Goal: Communication & Community: Answer question/provide support

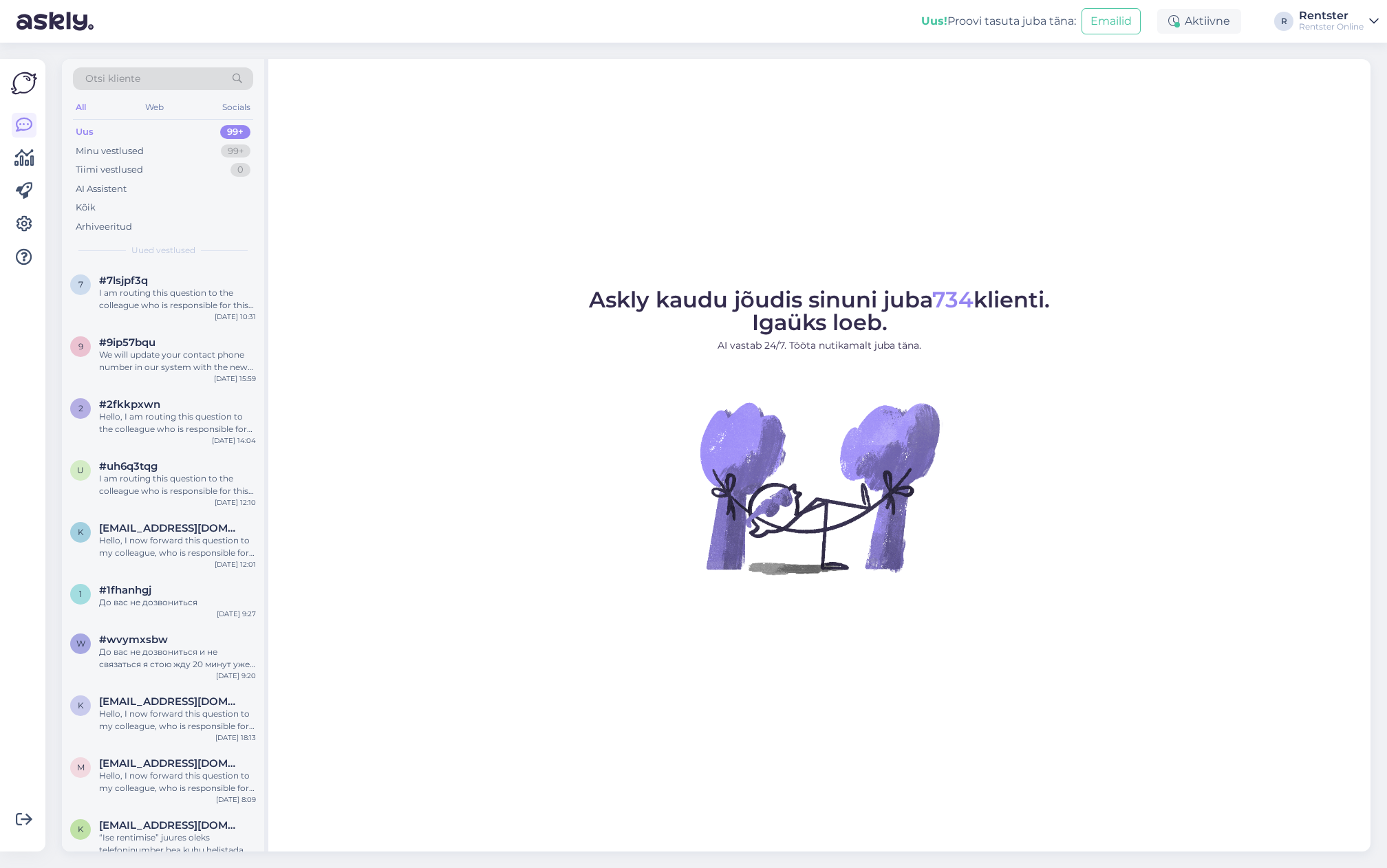
click at [1334, 15] on div "Rentster" at bounding box center [1332, 16] width 65 height 11
click at [1266, 51] on span "Rentster Online" at bounding box center [1228, 54] width 165 height 21
click at [1262, 80] on span "Trumpit" at bounding box center [1236, 83] width 182 height 21
click at [1359, 88] on button "Ava" at bounding box center [1352, 83] width 30 height 21
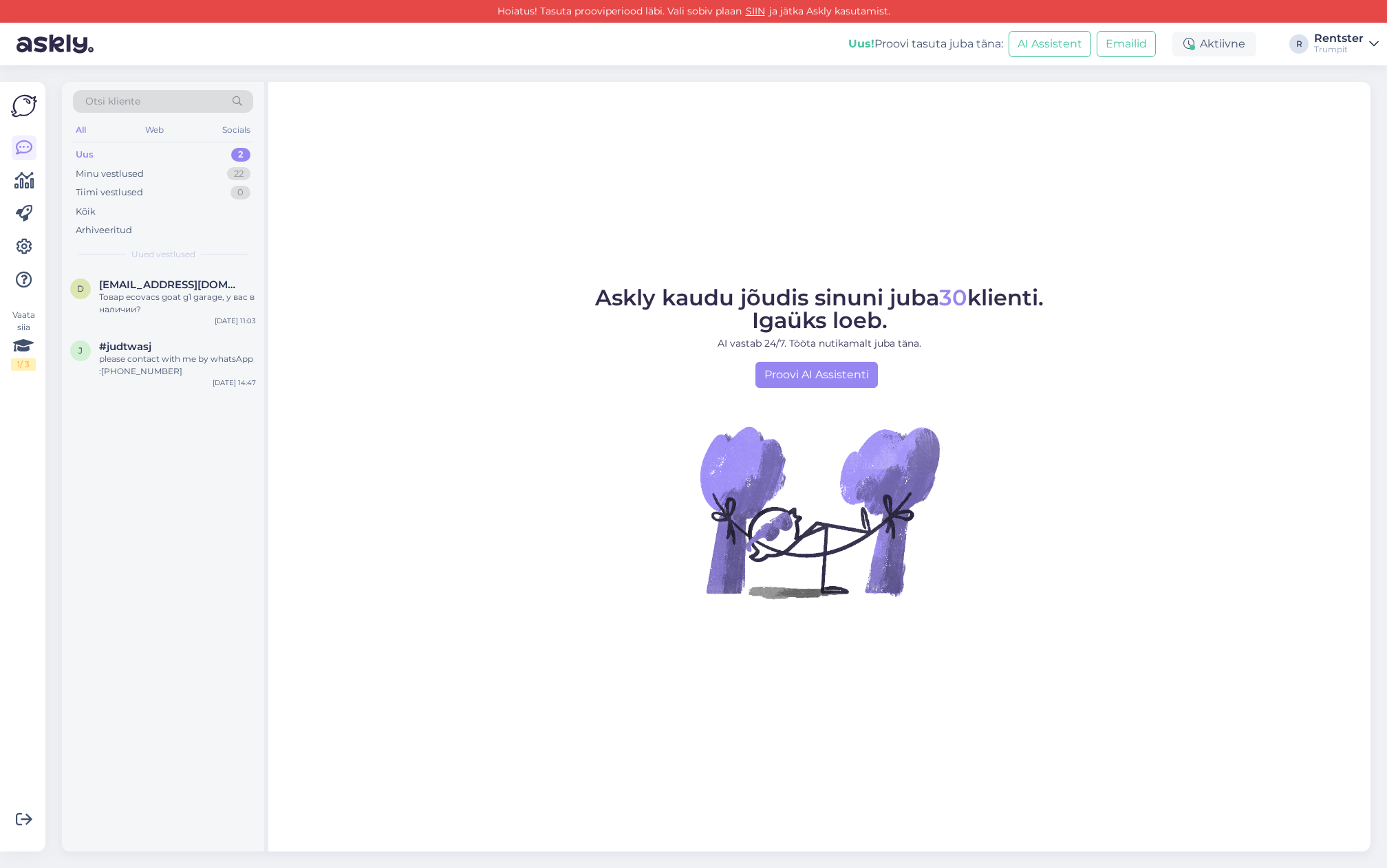
click at [1345, 42] on div "Rentster" at bounding box center [1339, 39] width 49 height 11
click at [1362, 81] on button "Ava" at bounding box center [1352, 77] width 30 height 21
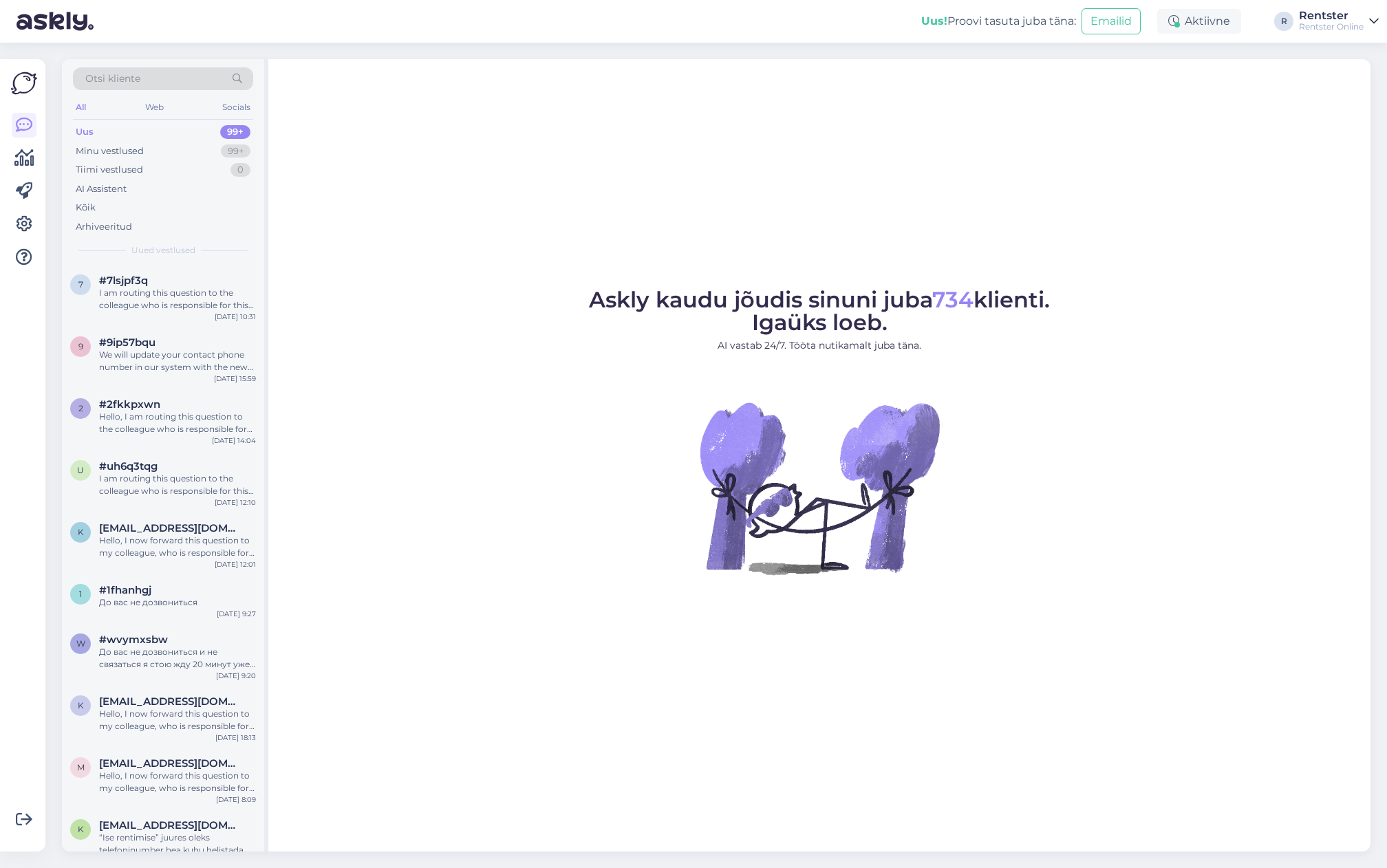
click at [1338, 21] on div "Rentster Online" at bounding box center [1332, 27] width 65 height 11
click at [1343, 87] on button "Ava" at bounding box center [1352, 83] width 30 height 21
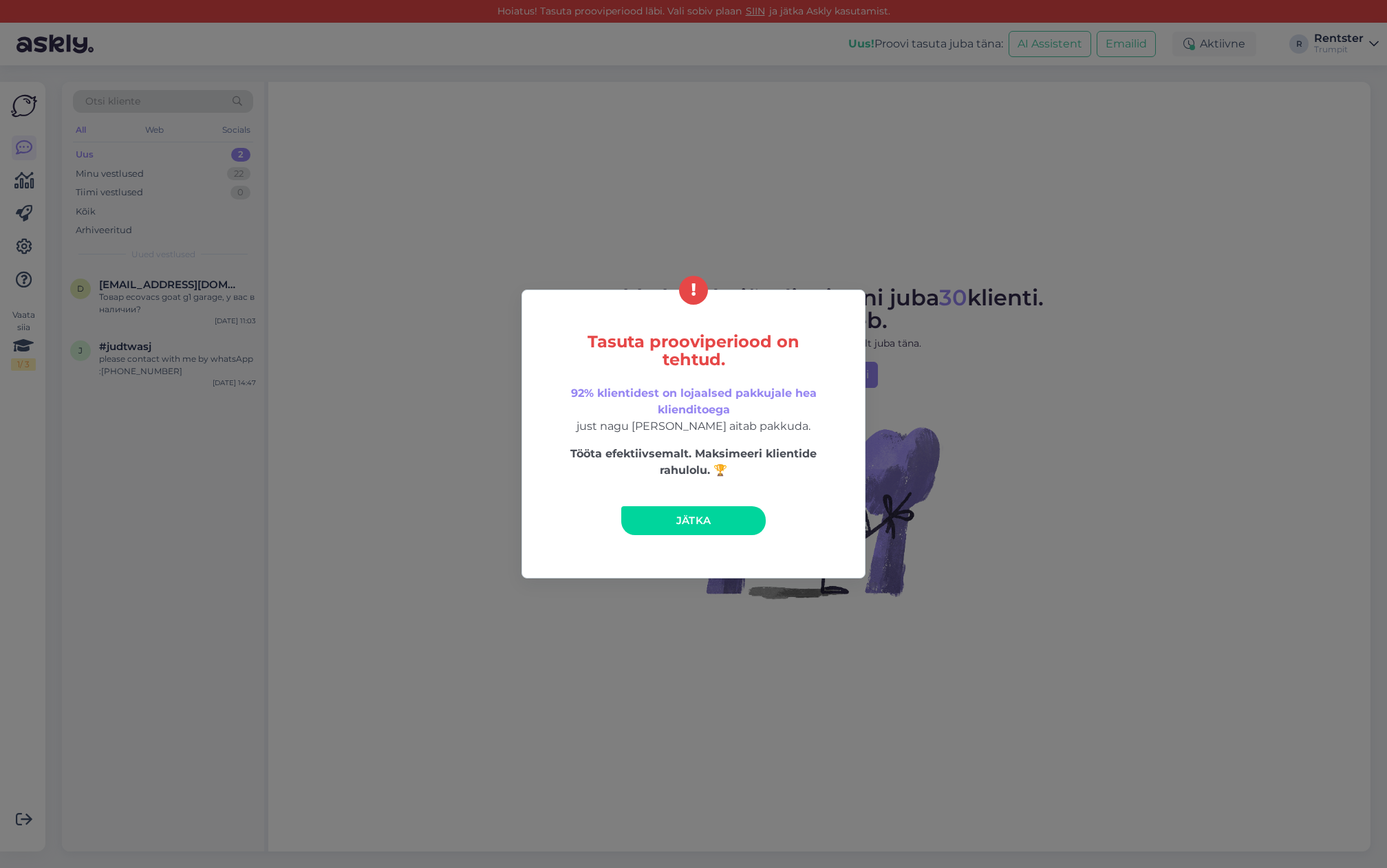
click at [698, 528] on link "Jätka" at bounding box center [694, 520] width 145 height 29
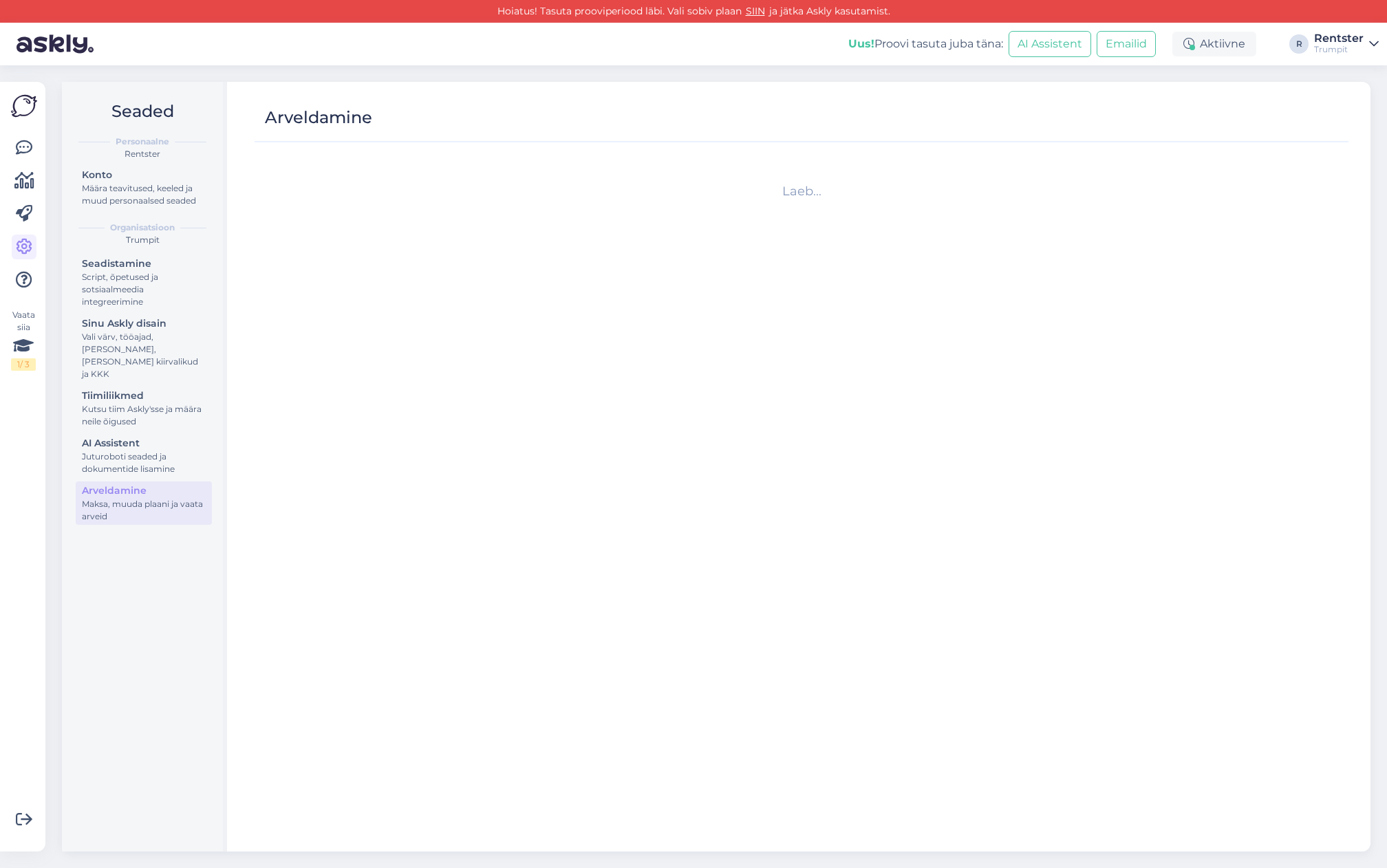
click at [37, 147] on div "Vaata siia 1 / 3 Võimalused Veendu, et Askly loob sulle väärtust. Sulge Ühenda …" at bounding box center [23, 466] width 45 height 769
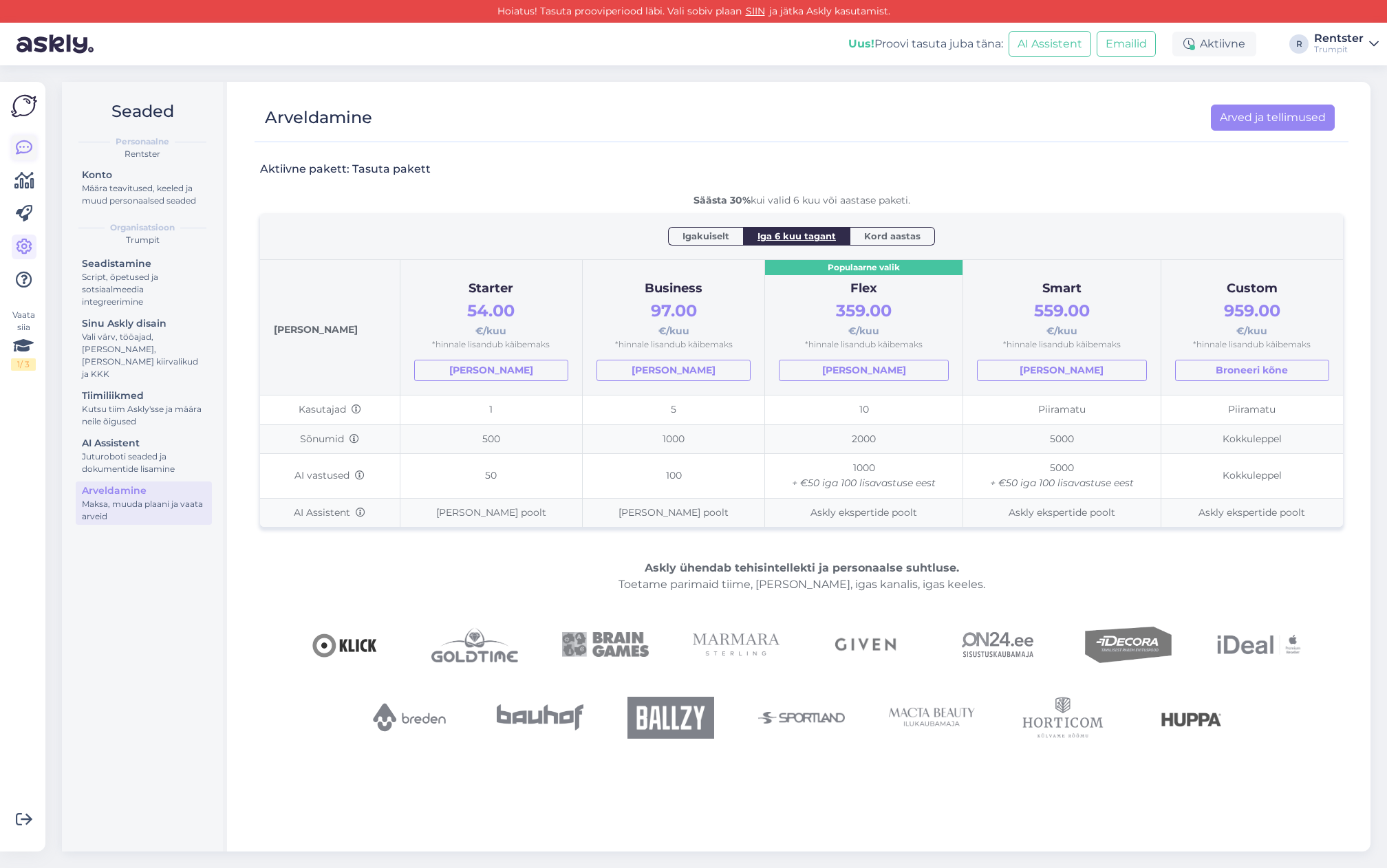
click at [22, 147] on icon at bounding box center [23, 147] width 16 height 16
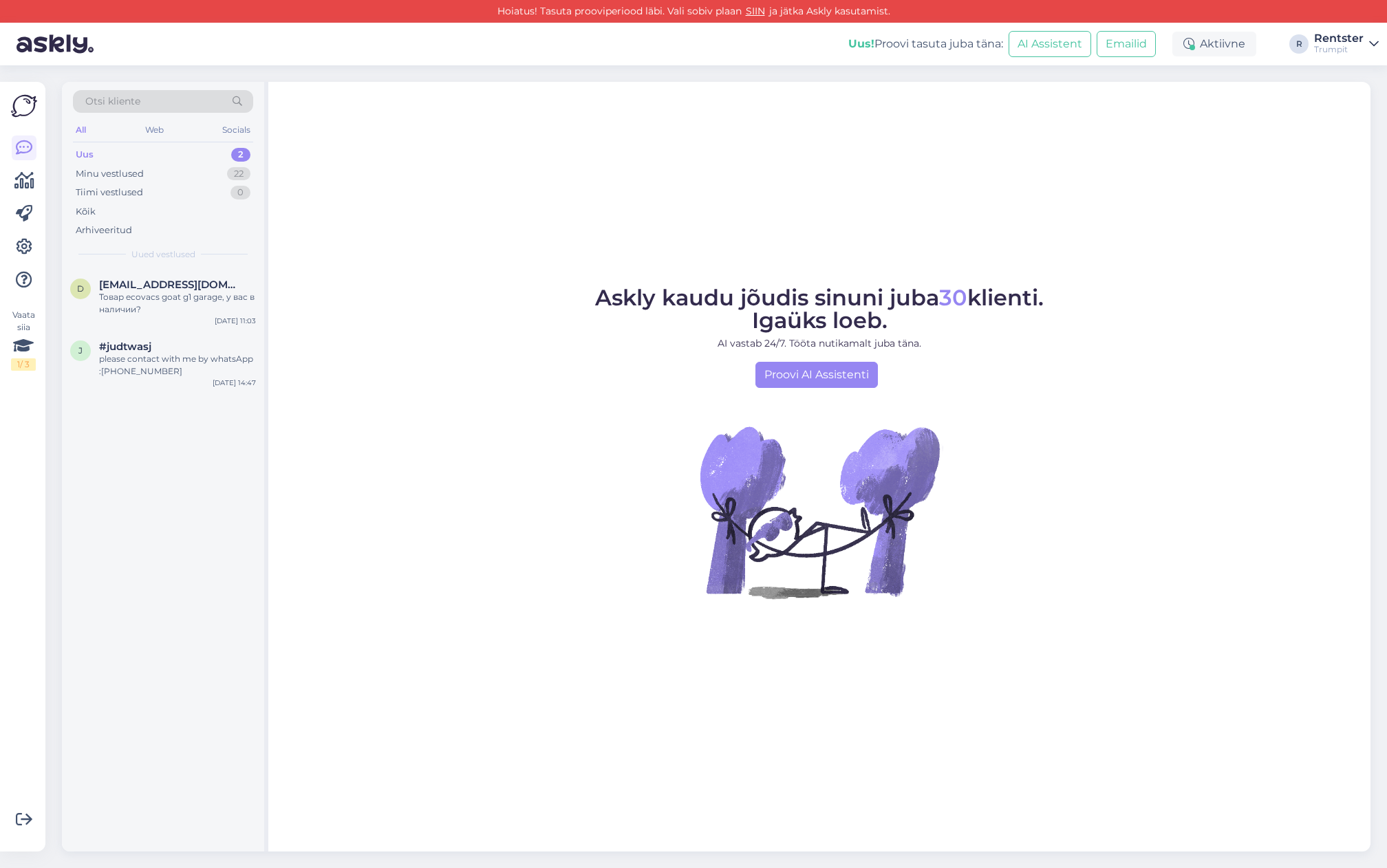
click at [1357, 44] on div "Trumpit" at bounding box center [1339, 49] width 49 height 11
click at [1355, 75] on button "Ava" at bounding box center [1352, 77] width 30 height 21
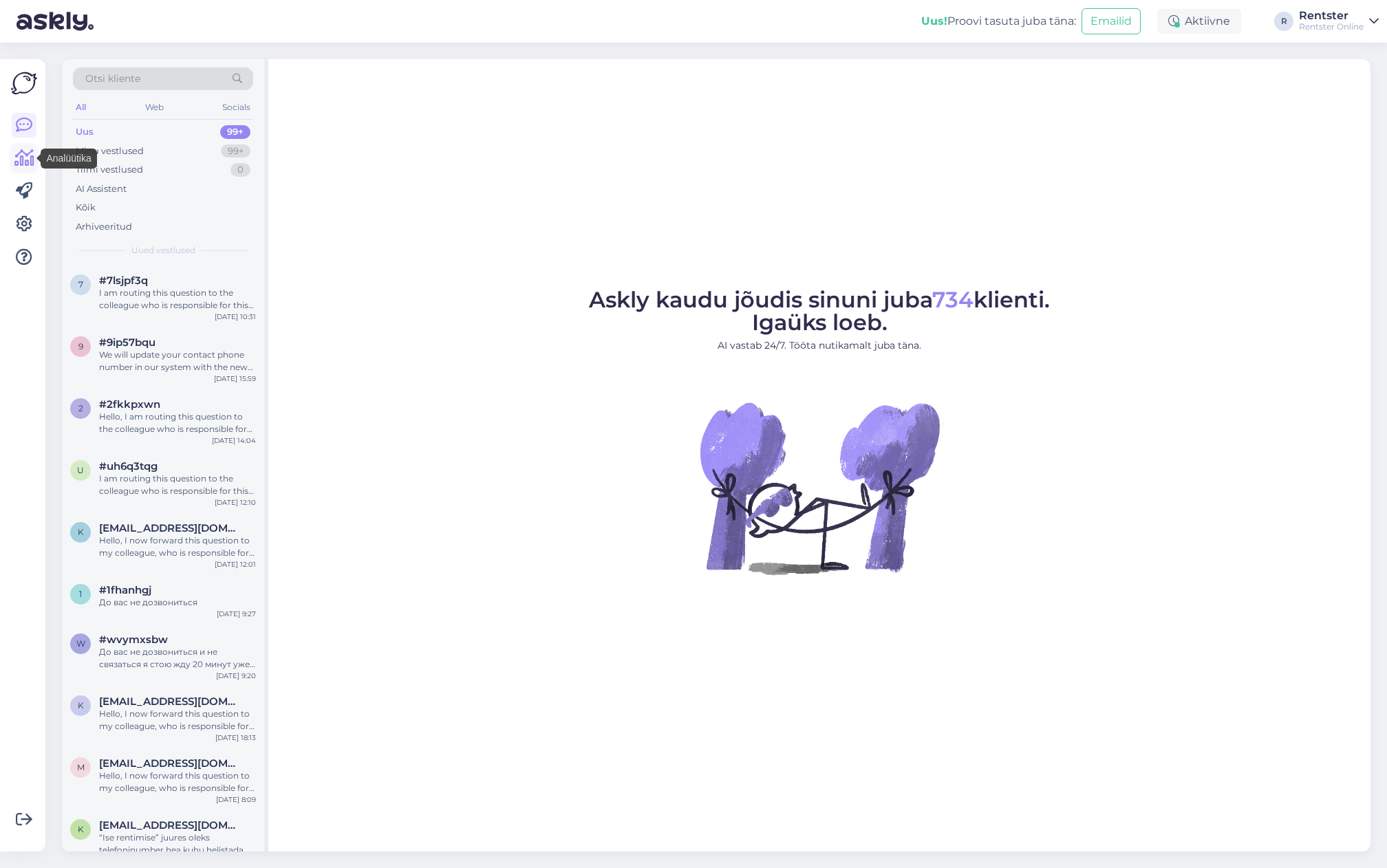
click at [25, 157] on icon at bounding box center [24, 158] width 20 height 16
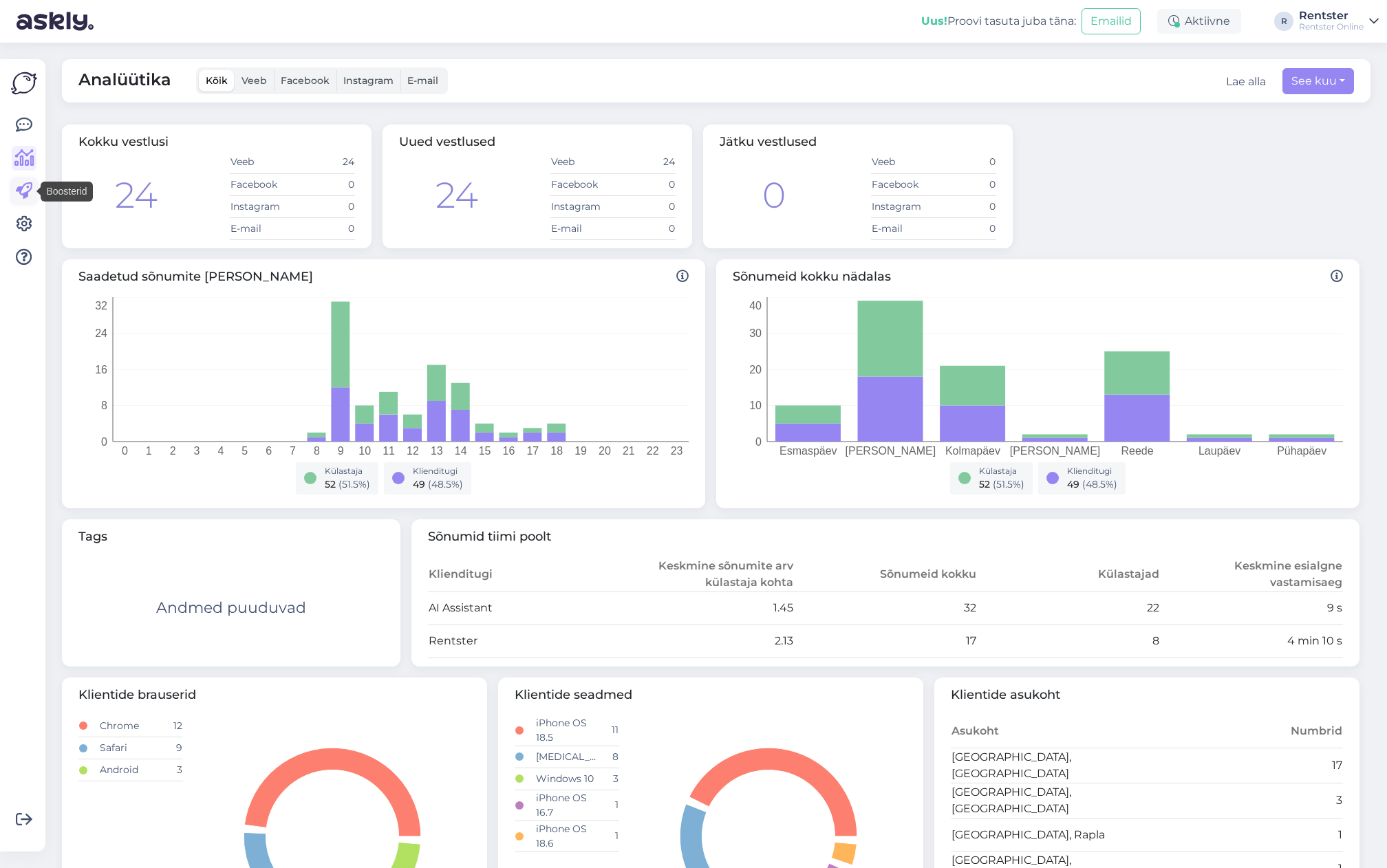
click at [28, 200] on link at bounding box center [24, 191] width 25 height 25
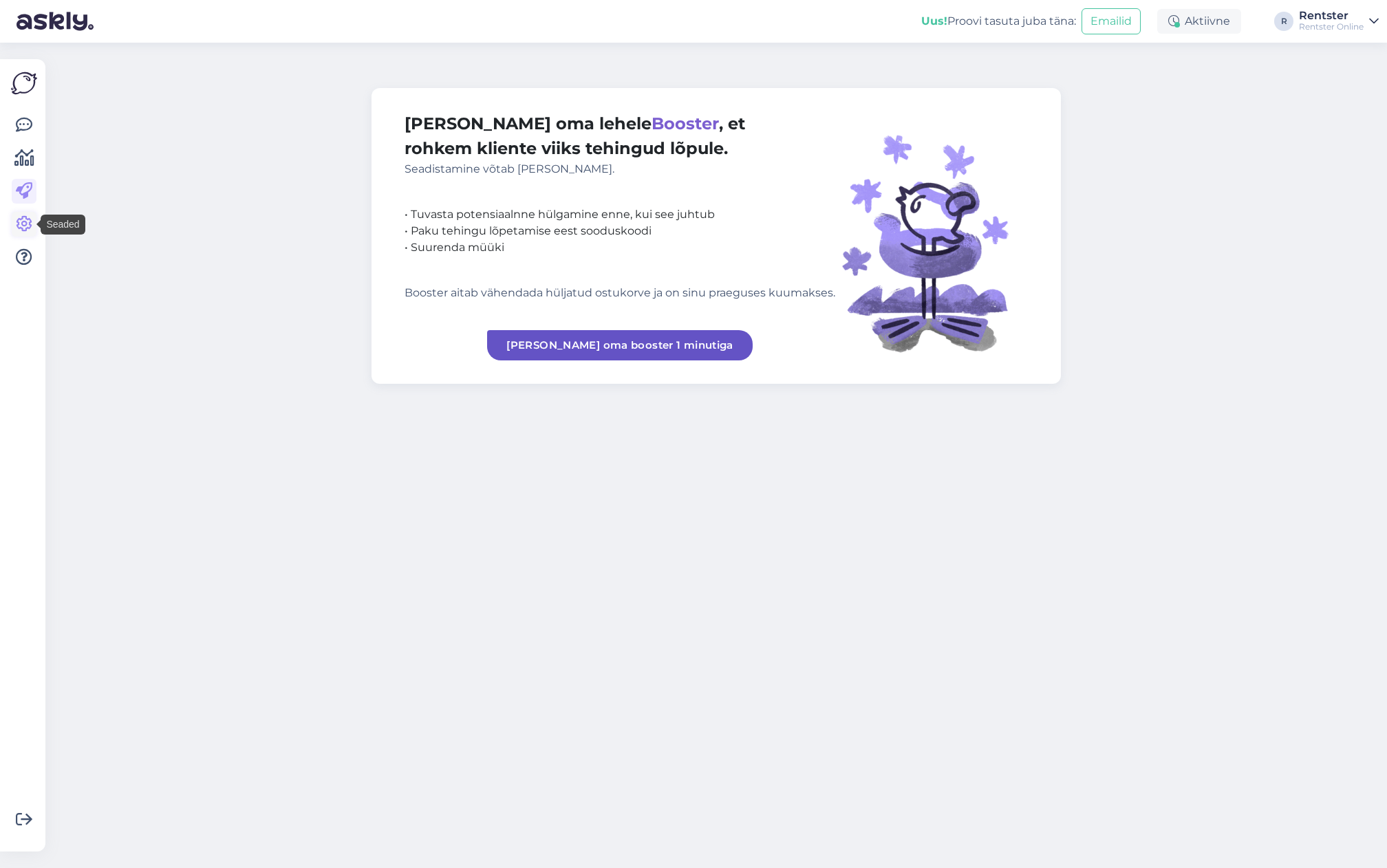
click at [23, 222] on icon at bounding box center [23, 224] width 16 height 16
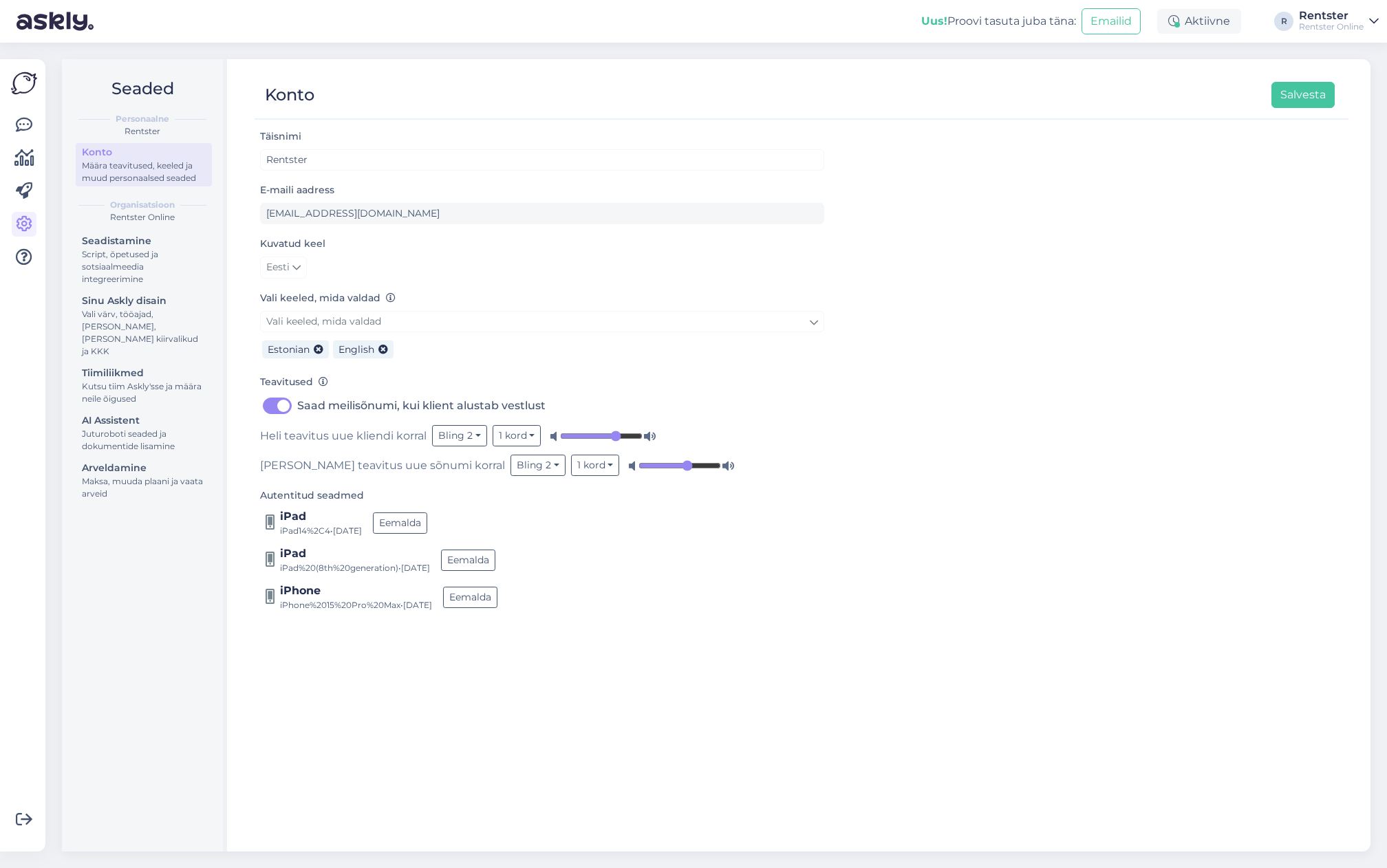
drag, startPoint x: 20, startPoint y: 218, endPoint x: 23, endPoint y: 173, distance: 45.1
click at [21, 214] on link at bounding box center [24, 224] width 25 height 25
click at [24, 121] on icon at bounding box center [23, 125] width 16 height 16
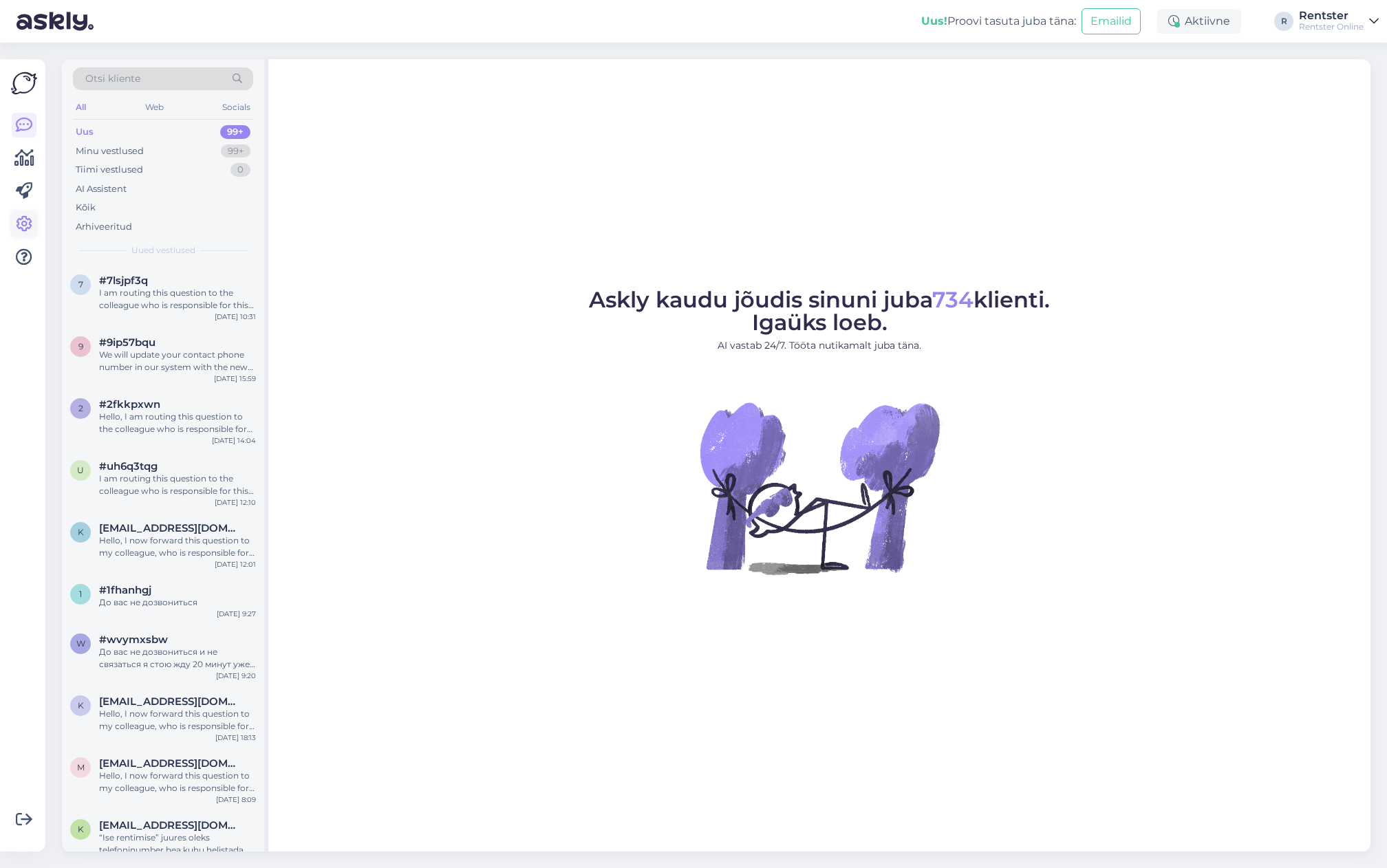
click at [23, 221] on icon at bounding box center [23, 224] width 16 height 16
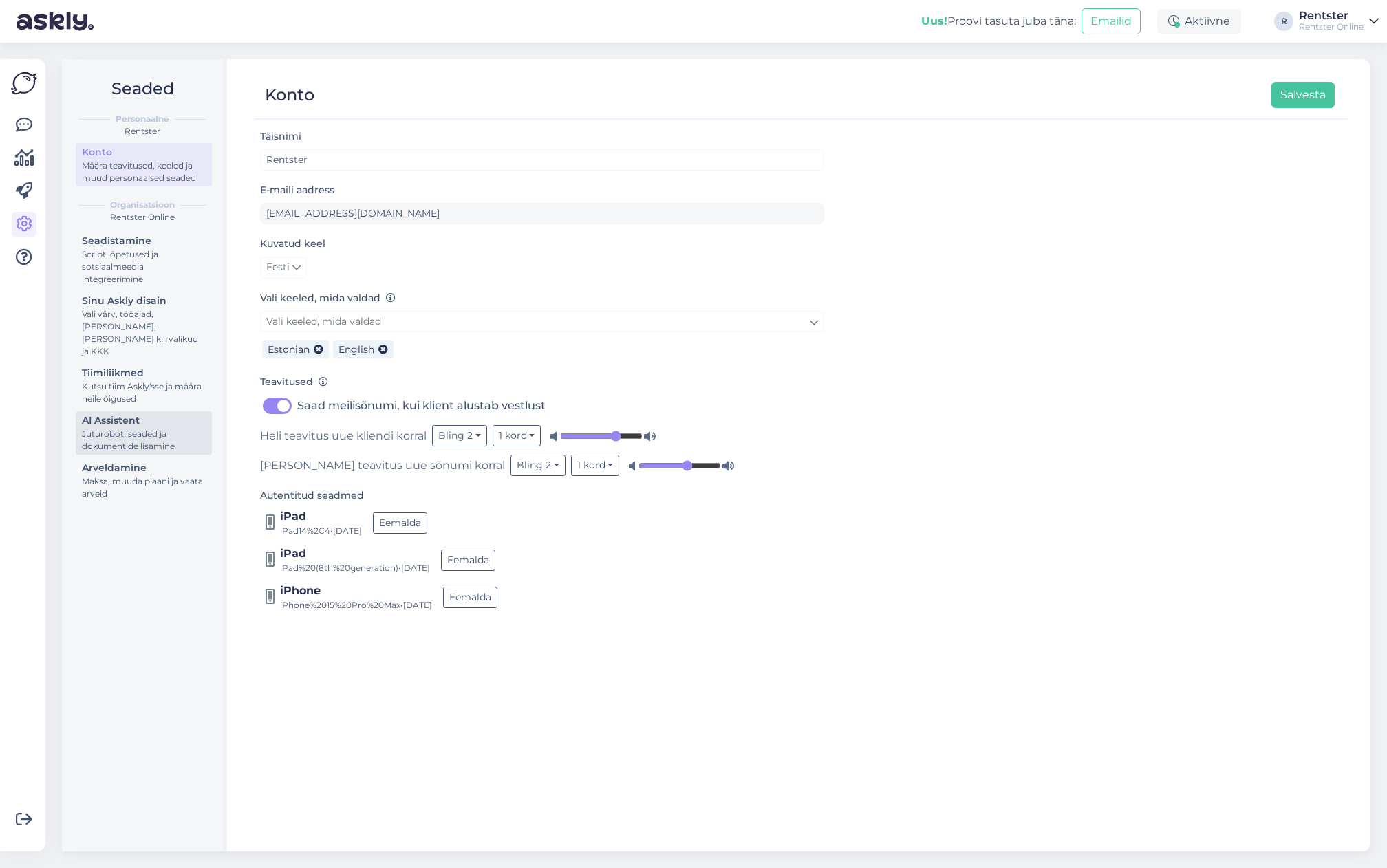
drag, startPoint x: 123, startPoint y: 461, endPoint x: 127, endPoint y: 420, distance: 41.2
click at [126, 461] on div "Arveldamine" at bounding box center [144, 468] width 124 height 14
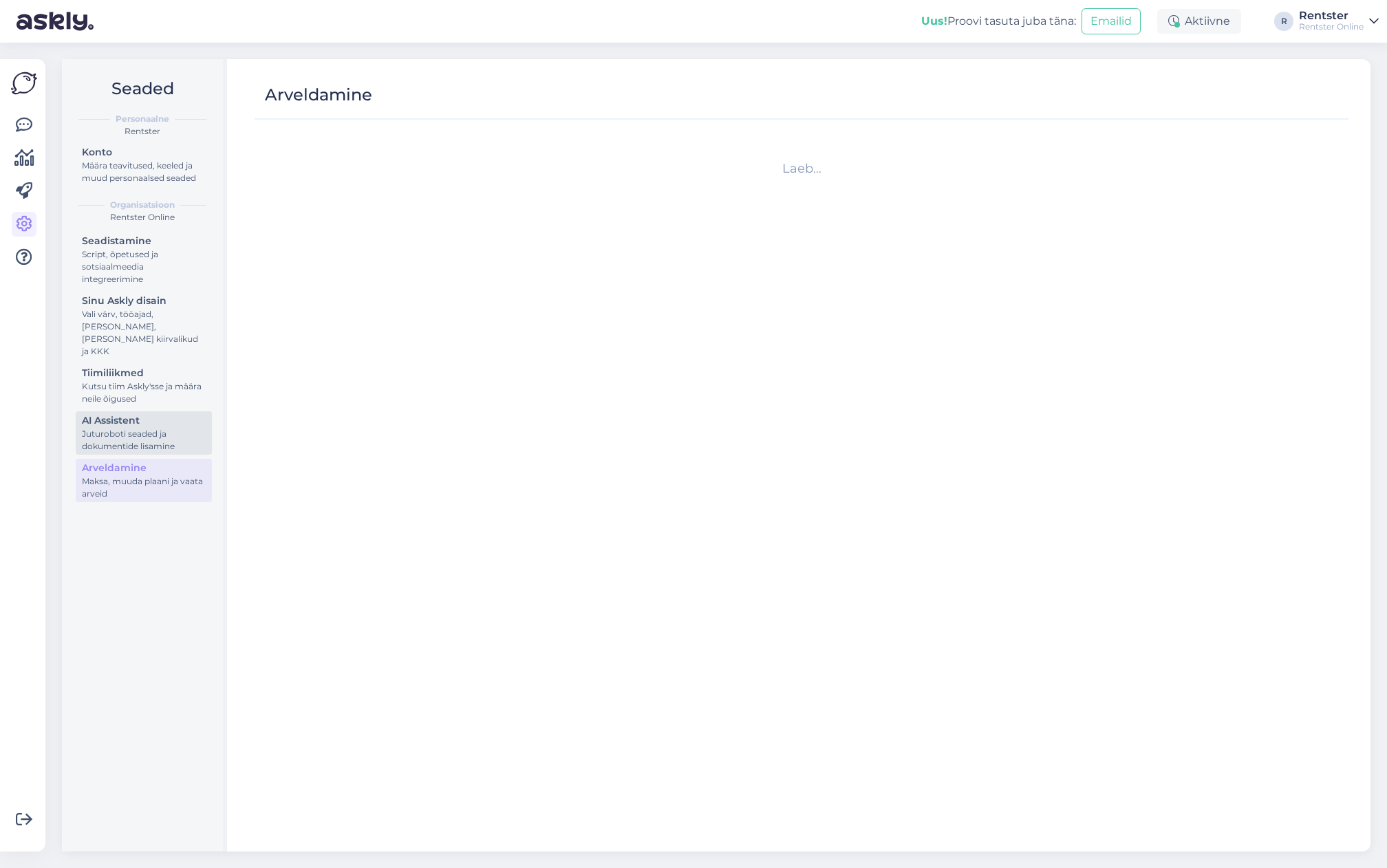
click at [127, 428] on div "Juturoboti seaded ja dokumentide lisamine" at bounding box center [144, 440] width 124 height 25
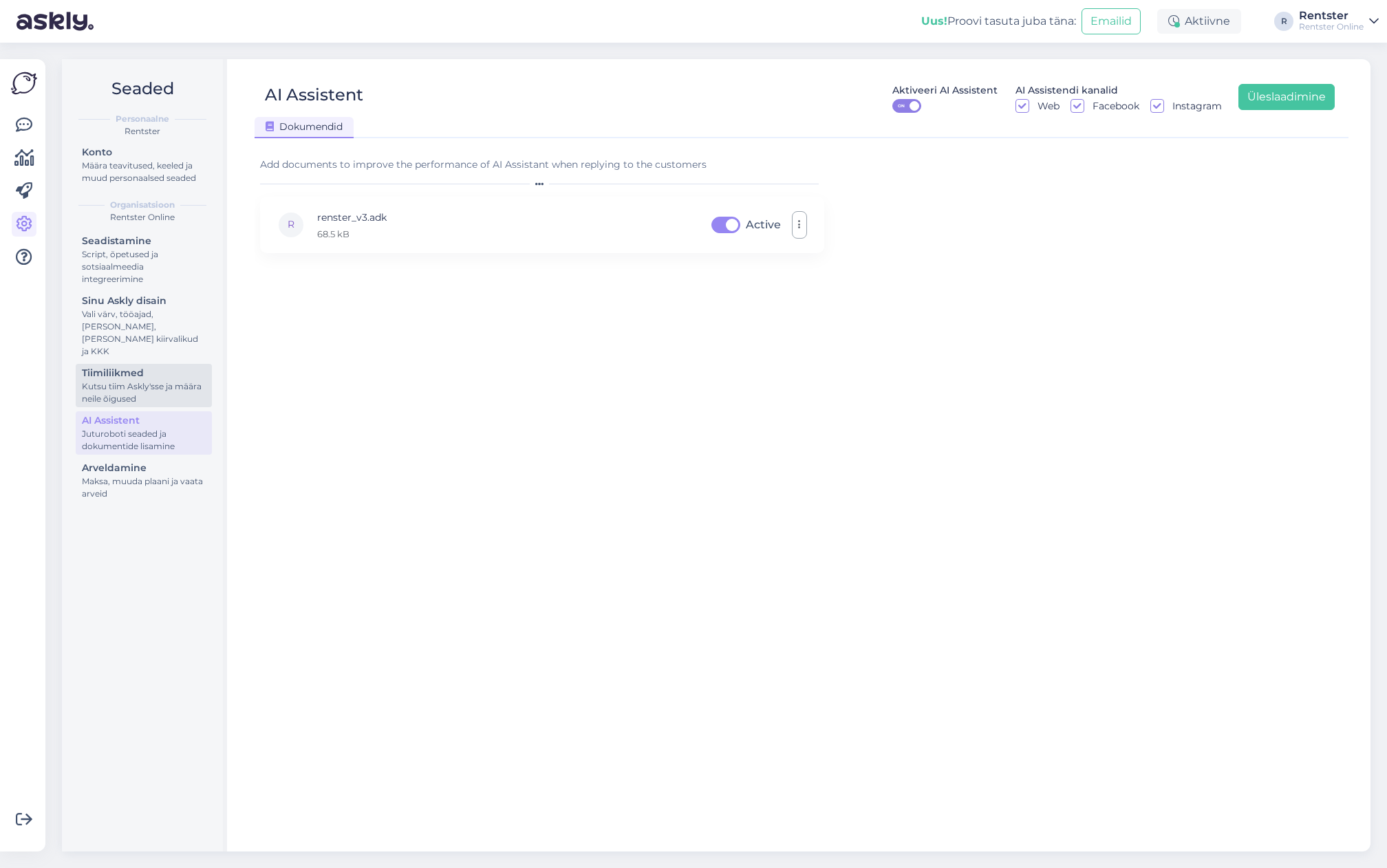
click at [126, 380] on div "Kutsu tiim Askly'sse ja määra neile õigused" at bounding box center [144, 392] width 124 height 25
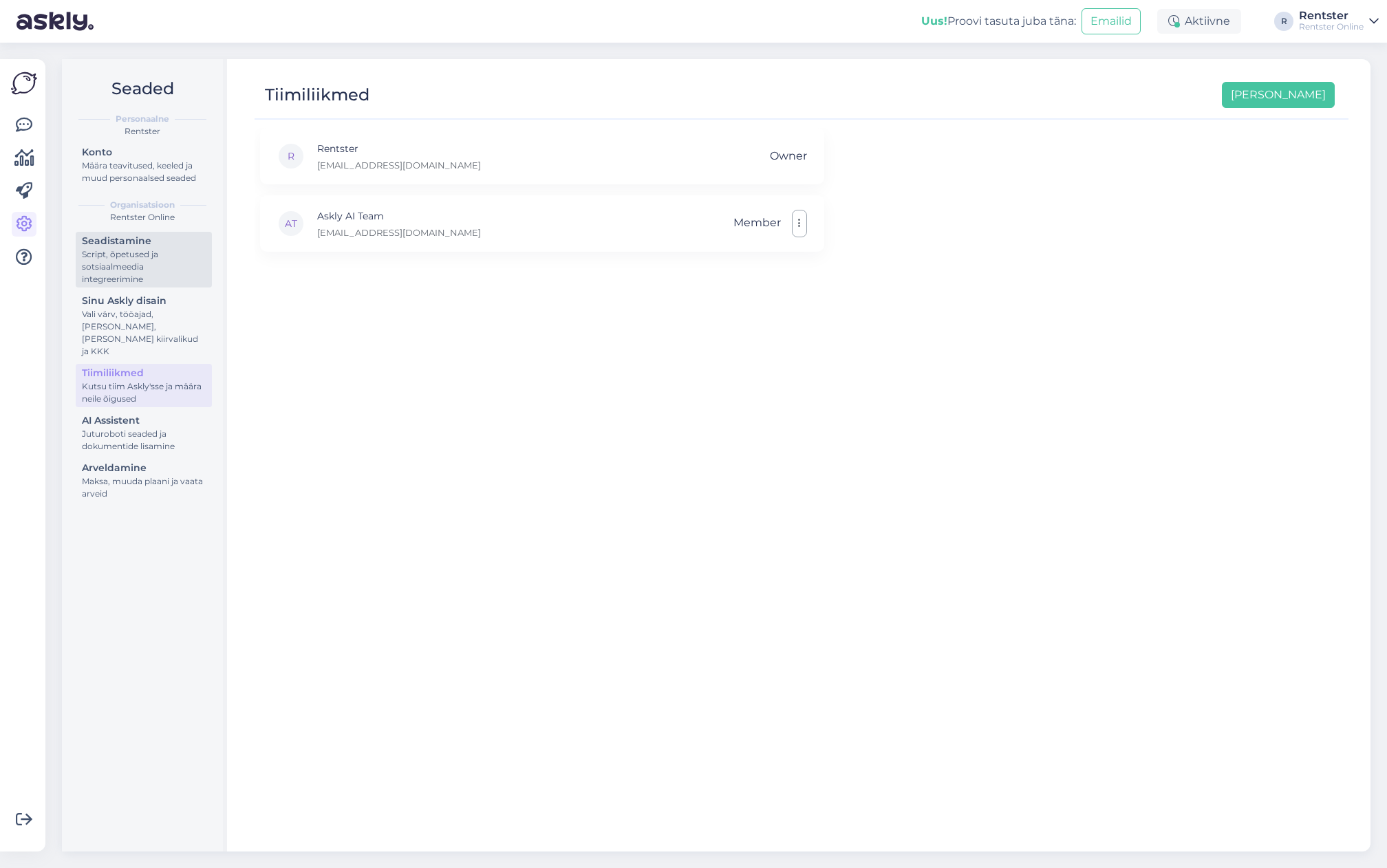
drag, startPoint x: 131, startPoint y: 322, endPoint x: 125, endPoint y: 264, distance: 58.3
click at [131, 319] on div "Vali värv, tööajad, [PERSON_NAME], [PERSON_NAME] kiirvalikud ja KKK" at bounding box center [144, 333] width 124 height 49
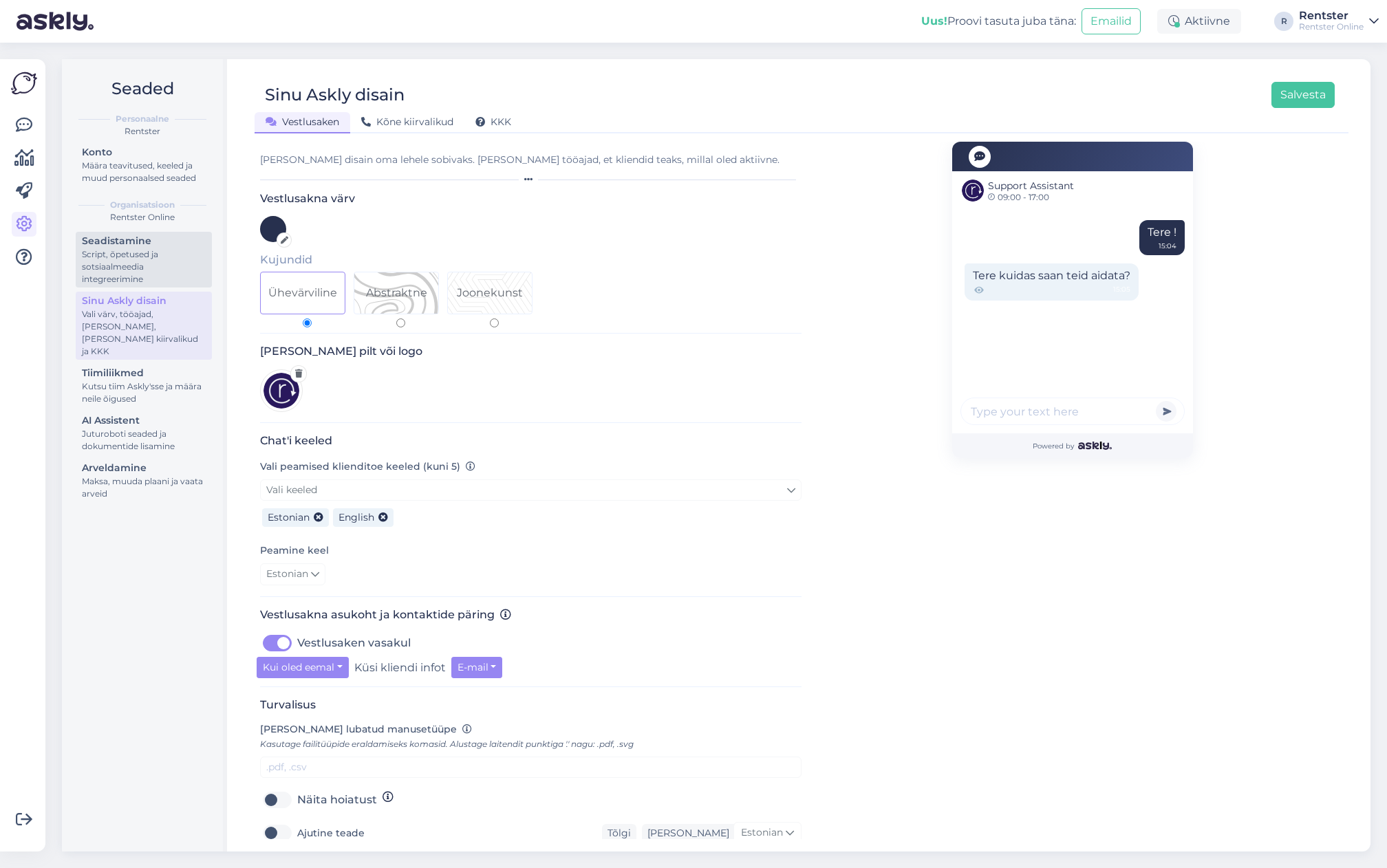
click at [125, 264] on div "Script, õpetused ja sotsiaalmeedia integreerimine" at bounding box center [144, 267] width 124 height 37
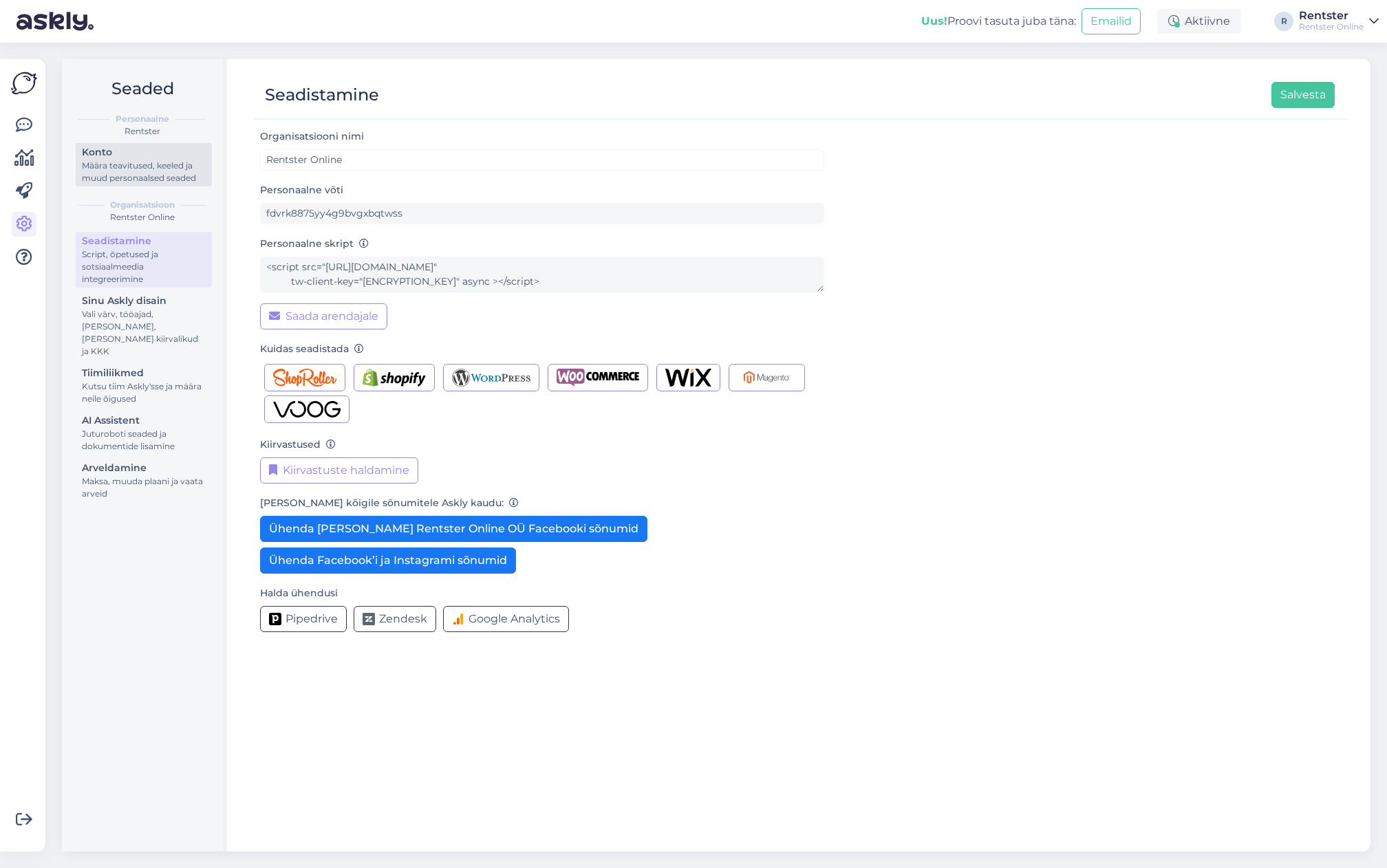
click at [126, 158] on div "Konto" at bounding box center [144, 152] width 124 height 14
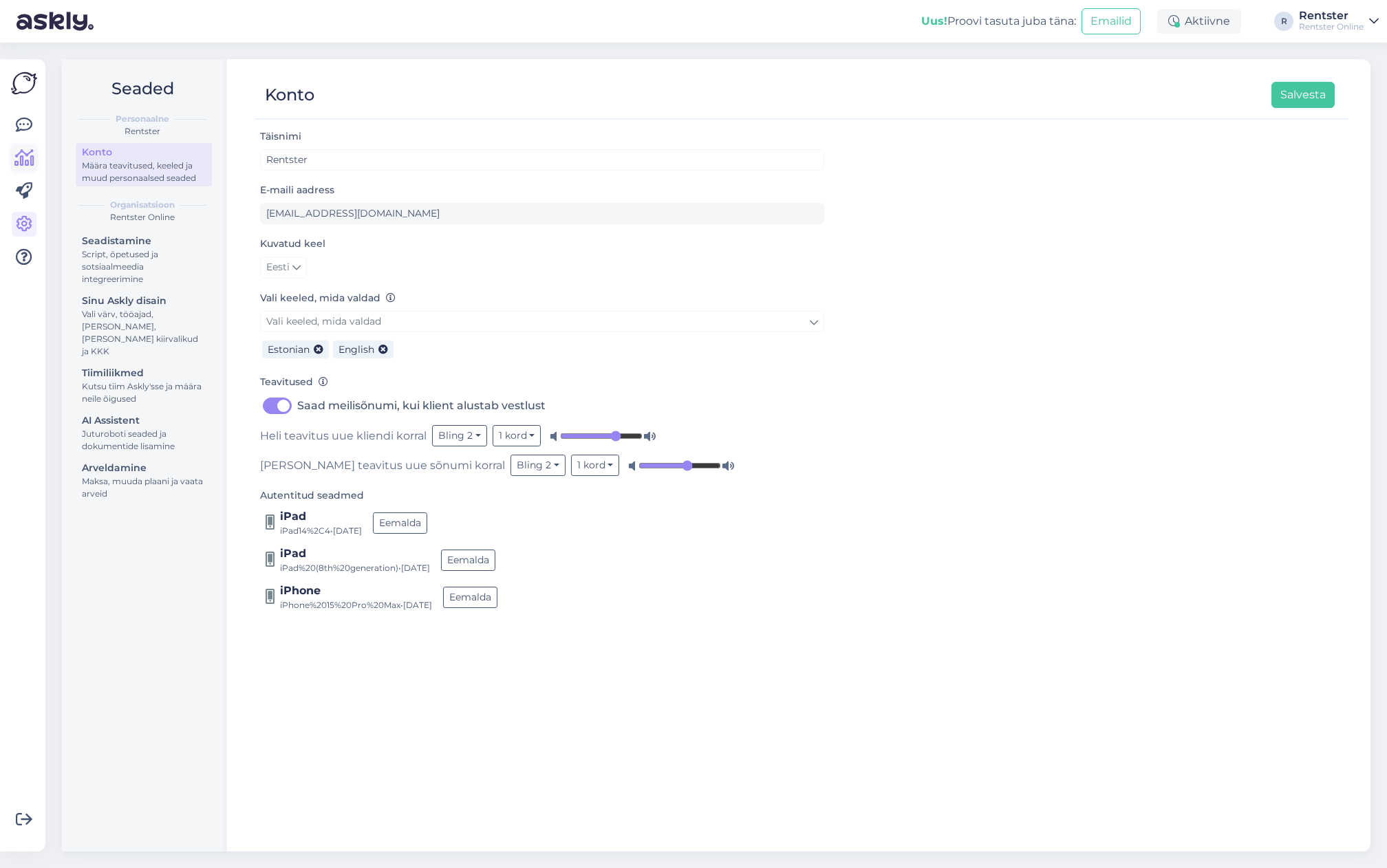
click at [32, 162] on icon at bounding box center [24, 158] width 20 height 16
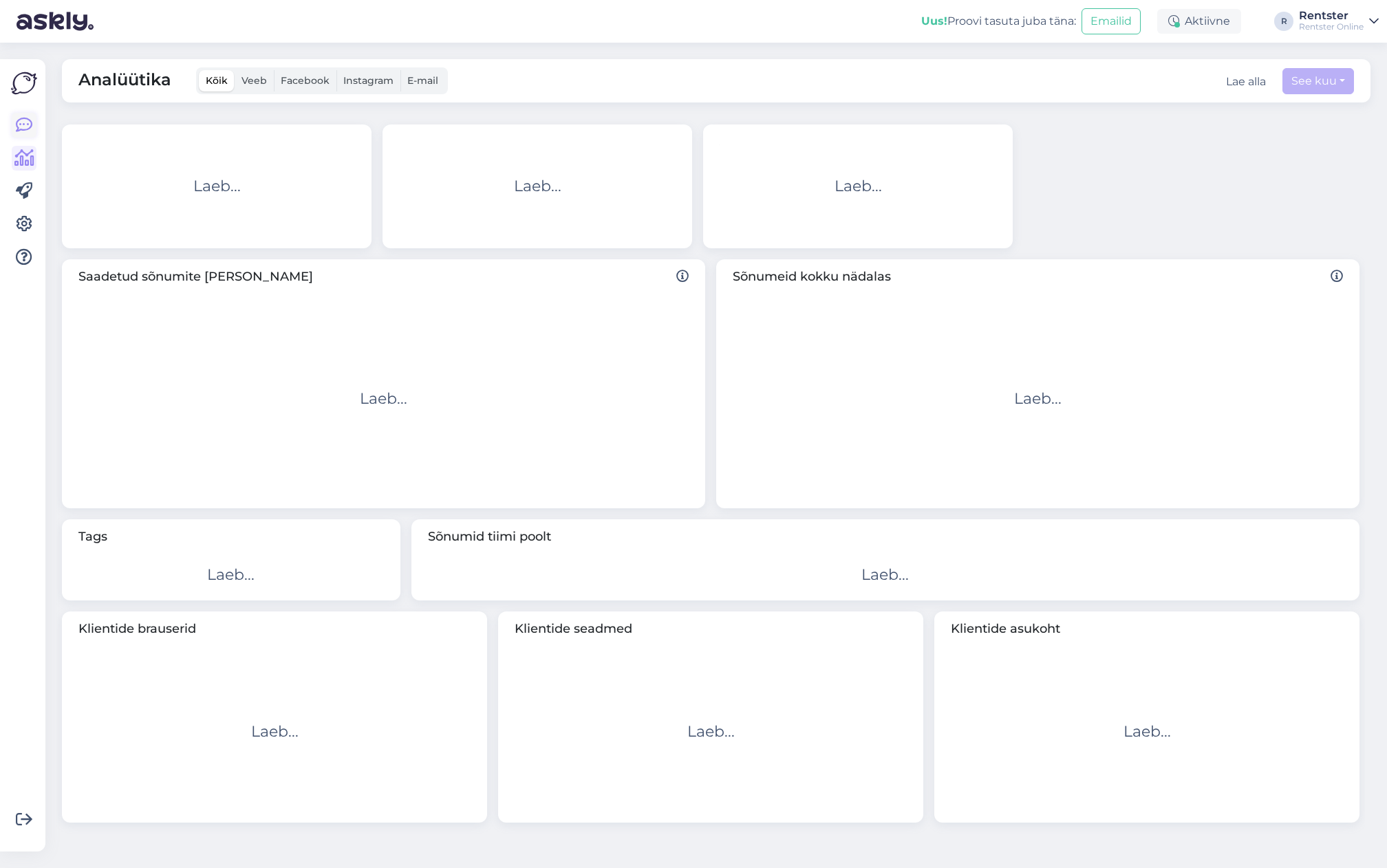
click at [28, 131] on icon at bounding box center [23, 125] width 16 height 16
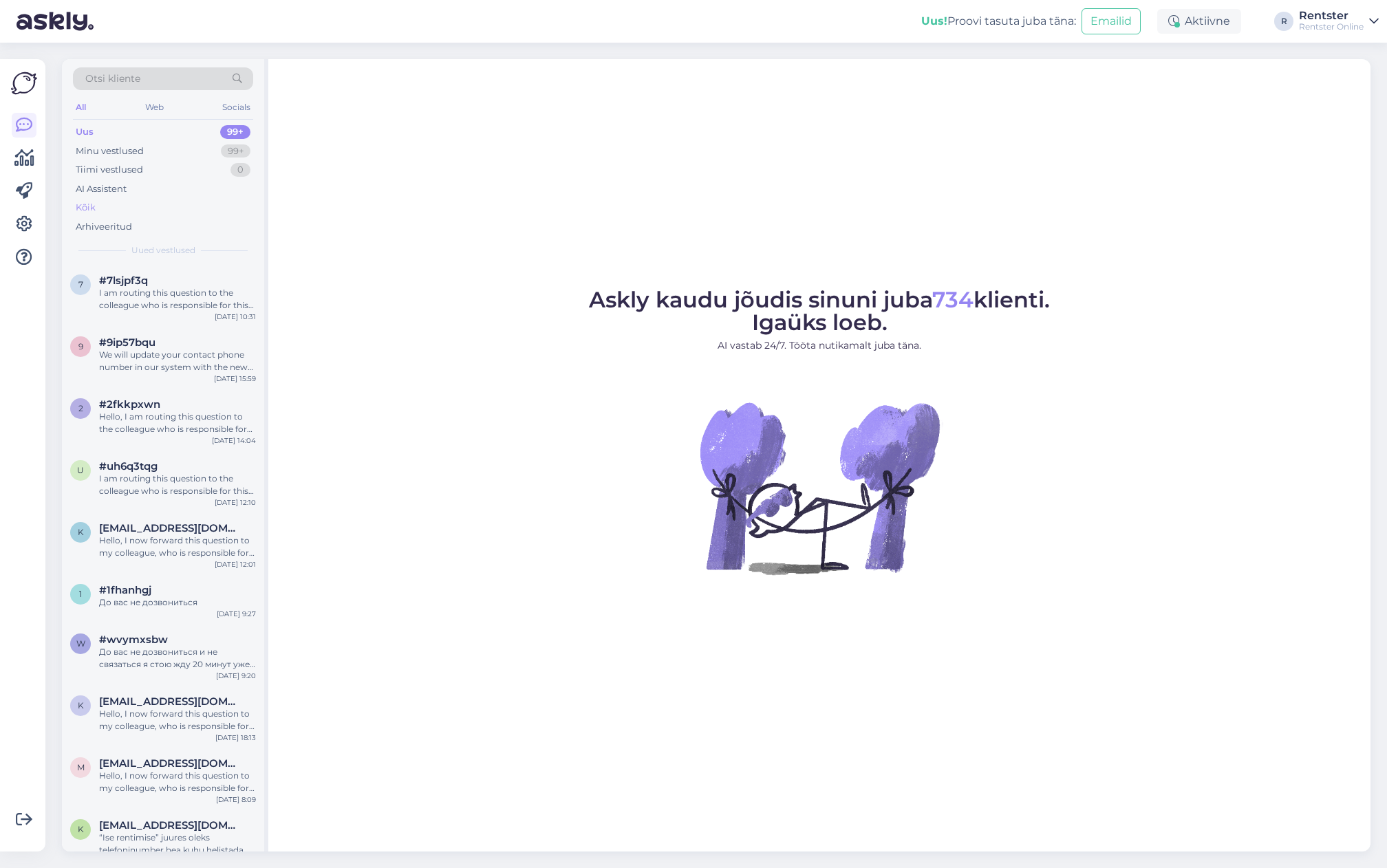
click at [128, 209] on div "Kõik" at bounding box center [163, 207] width 181 height 19
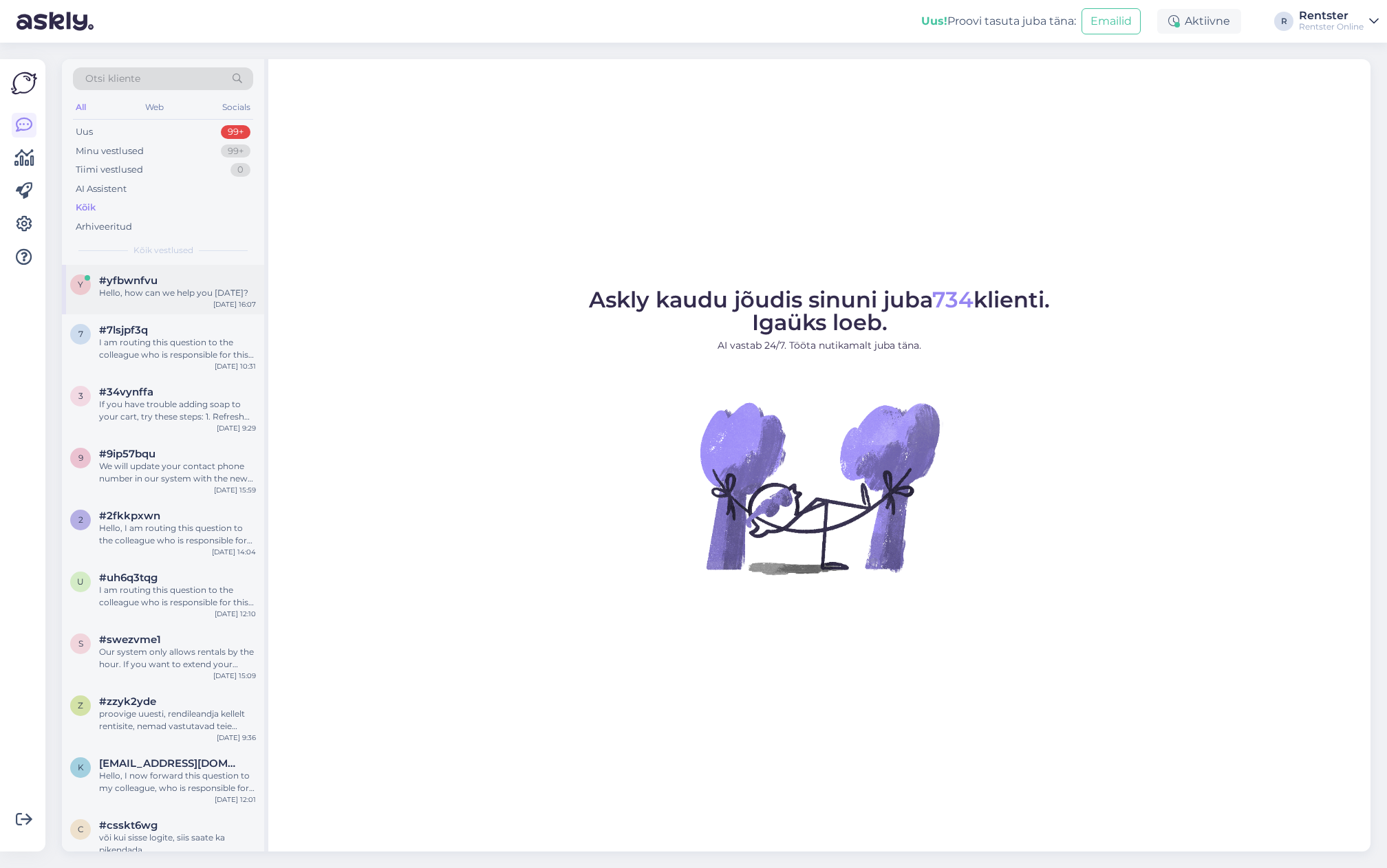
click at [150, 287] on div "Hello, how can we help you today?" at bounding box center [177, 293] width 157 height 13
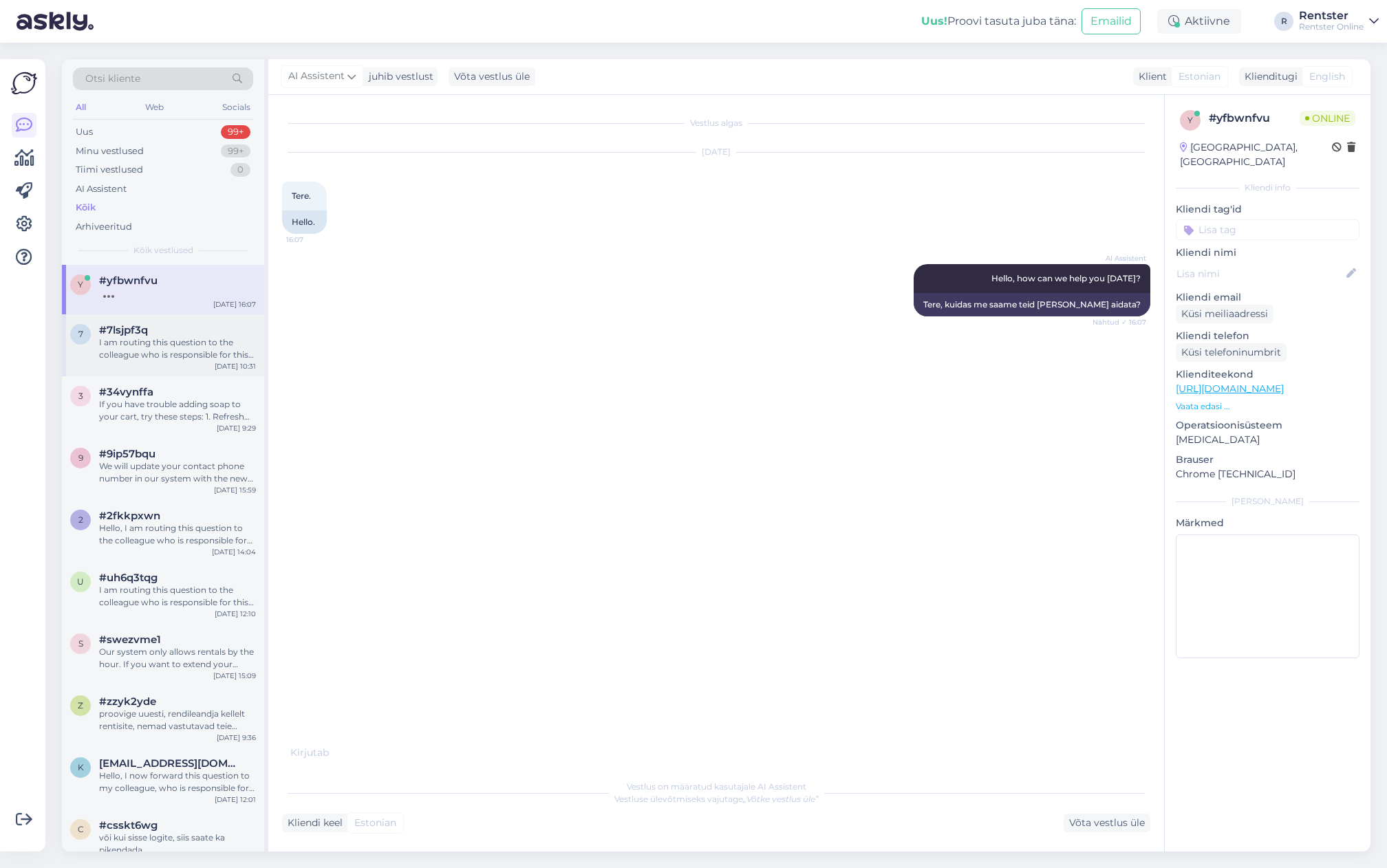
click at [150, 341] on div "I am routing this question to the colleague who is responsible for this topic. …" at bounding box center [177, 348] width 157 height 25
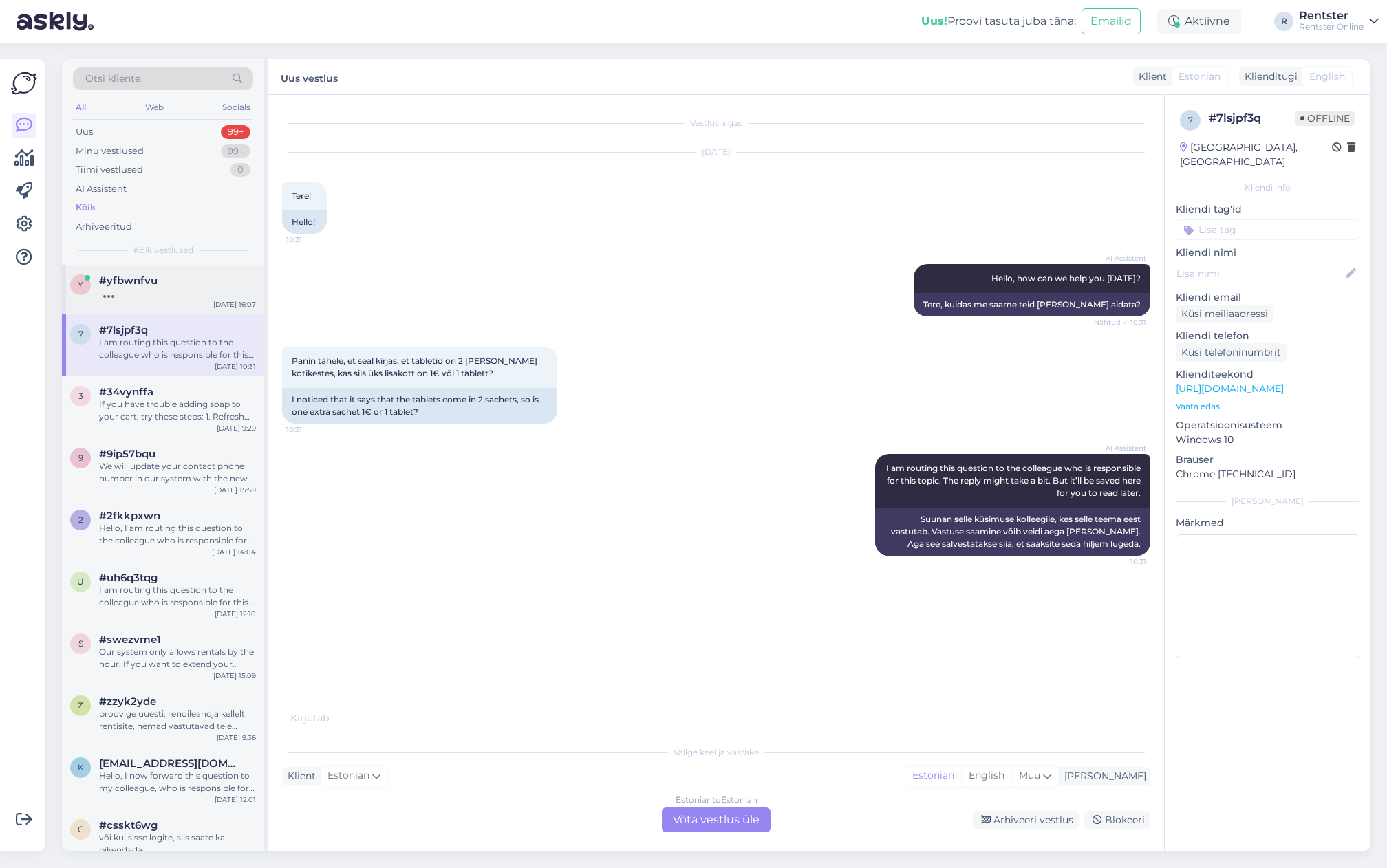
click at [155, 297] on div "y #yfbwnfvu Aug 13 16:07" at bounding box center [163, 290] width 202 height 49
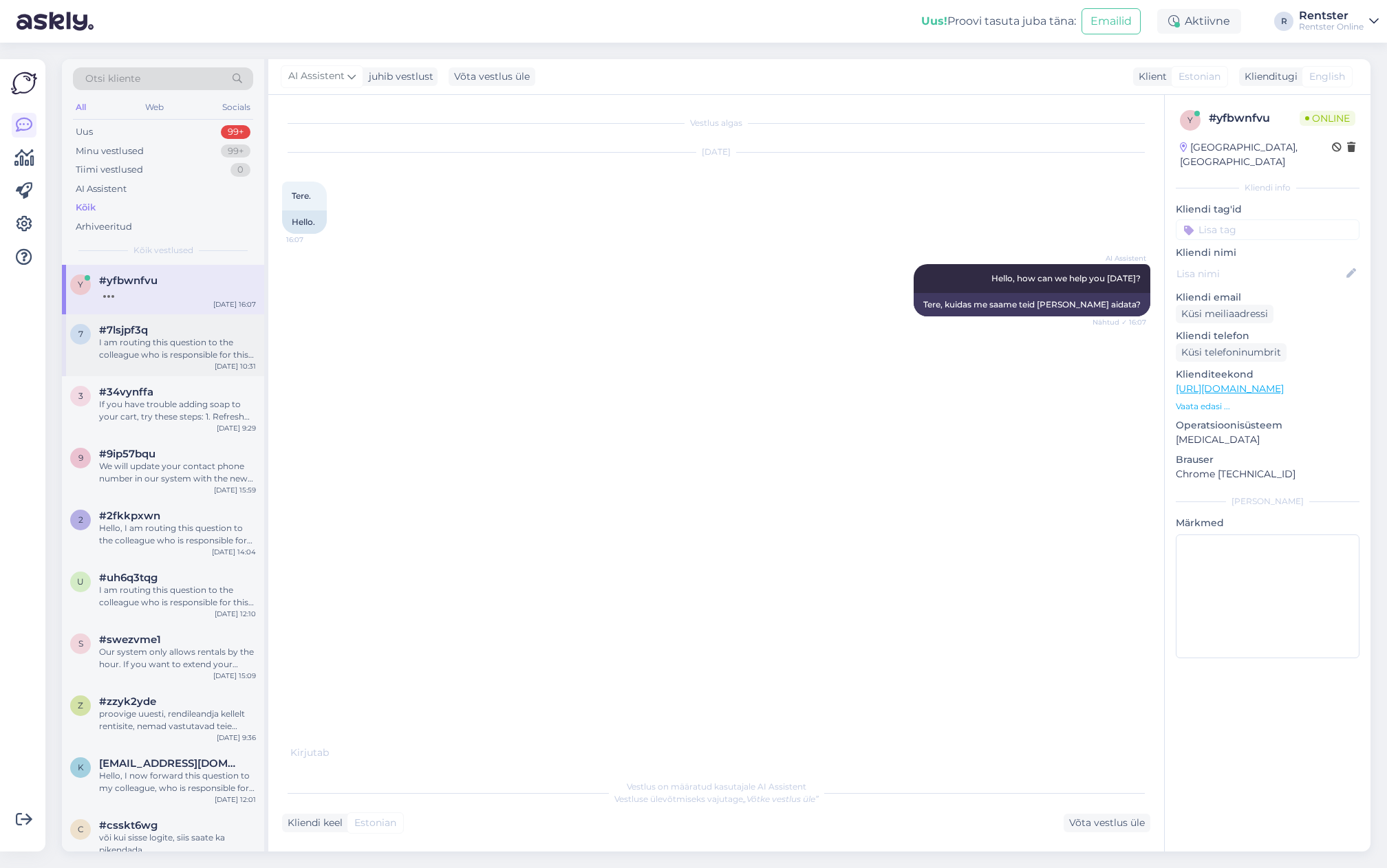
click at [207, 350] on div "I am routing this question to the colleague who is responsible for this topic. …" at bounding box center [177, 348] width 157 height 25
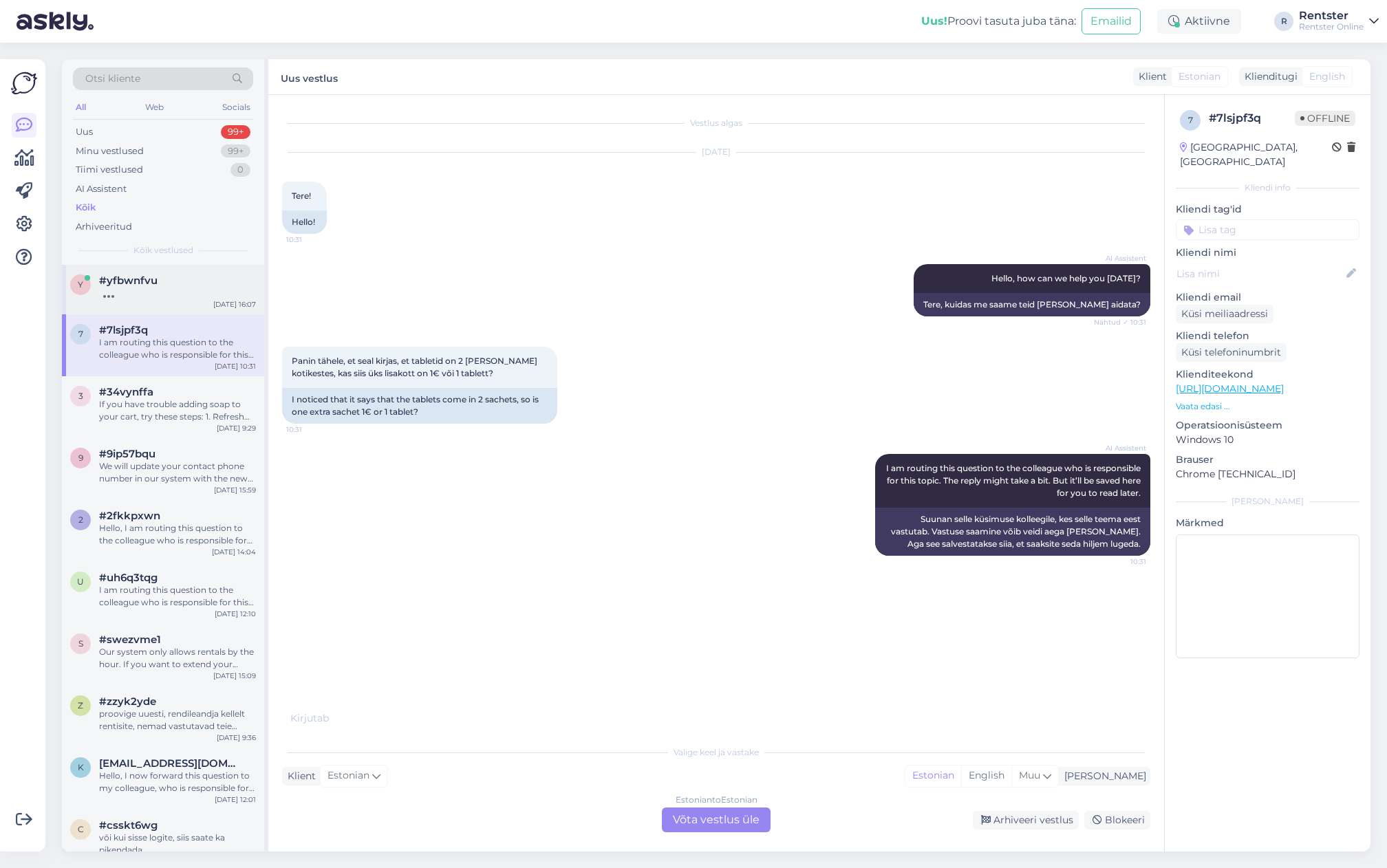
click at [171, 292] on div at bounding box center [177, 293] width 157 height 13
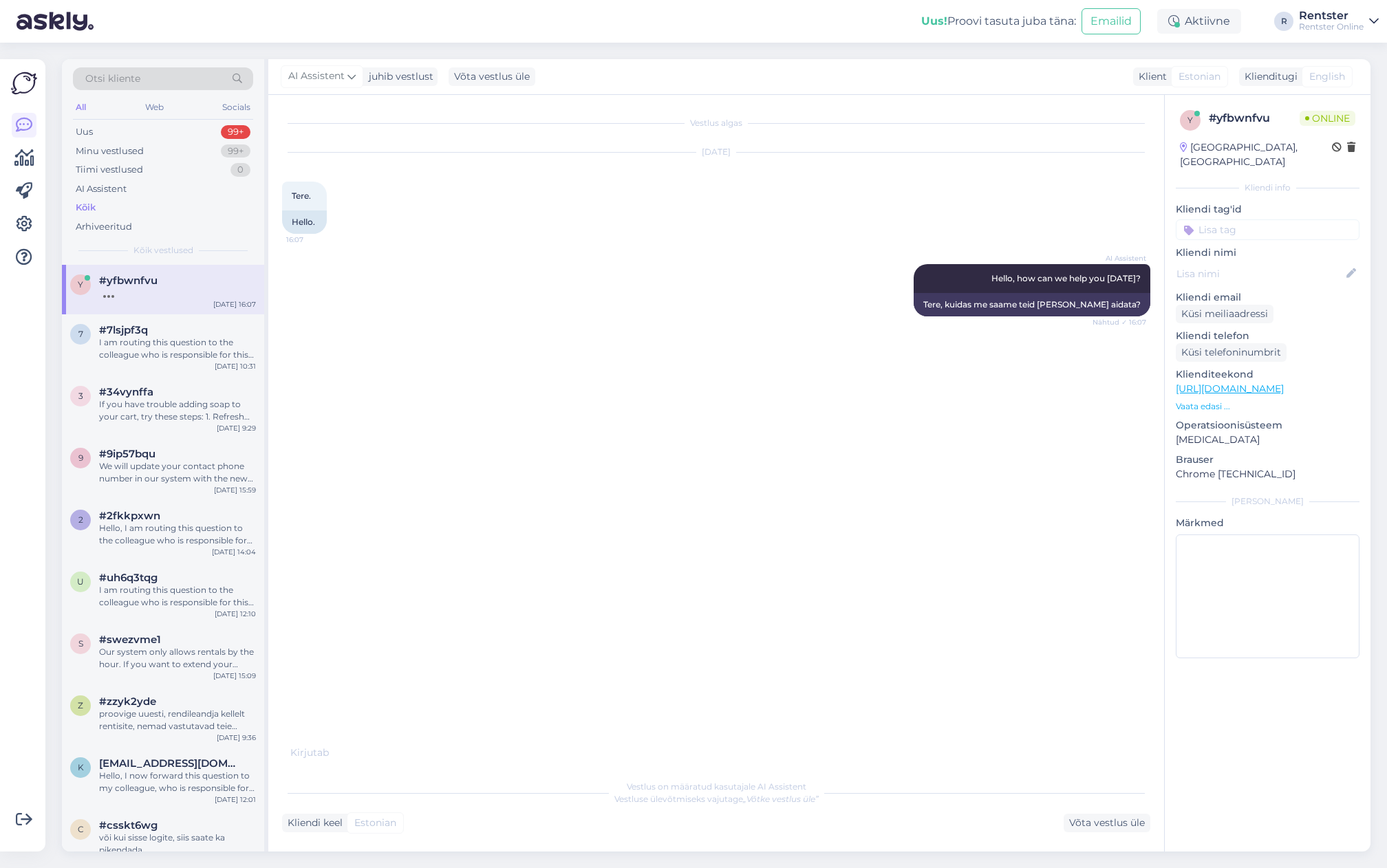
click at [415, 547] on div "Vestlus algas Aug 13 2025 Tere. 16:07 Hello. AI Assistent Hello, how can we hel…" at bounding box center [722, 427] width 881 height 637
click at [488, 468] on div "Vestlus algas Aug 13 2025 Tere. 16:07 Hello. AI Assistent Hello, how can we hel…" at bounding box center [722, 434] width 881 height 652
click at [121, 324] on span "#7lsjpf3q" at bounding box center [123, 330] width 49 height 13
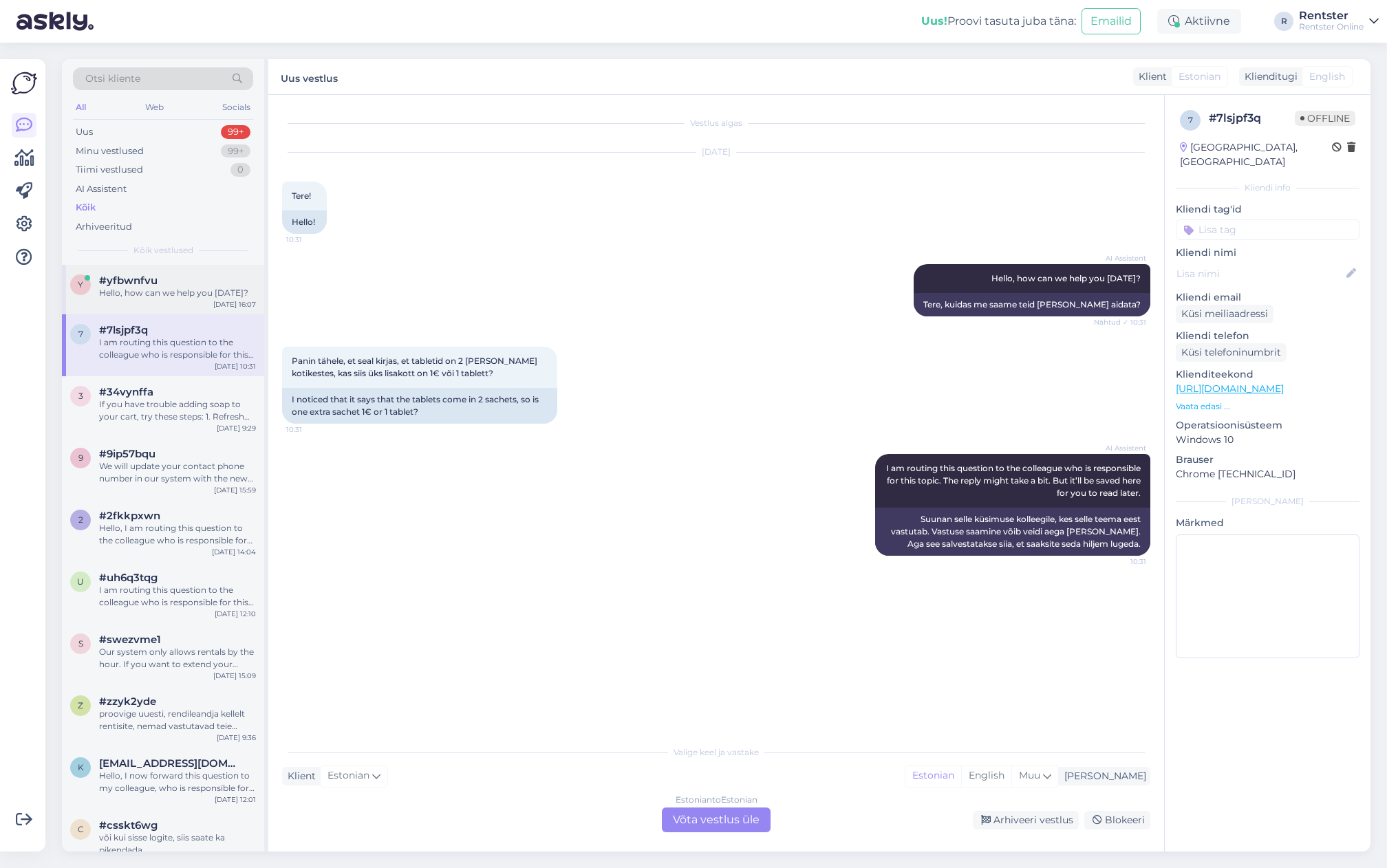
click at [131, 299] on div "y #yfbwnfvu Hello, how can we help you today? Aug 13 16:07" at bounding box center [163, 290] width 202 height 49
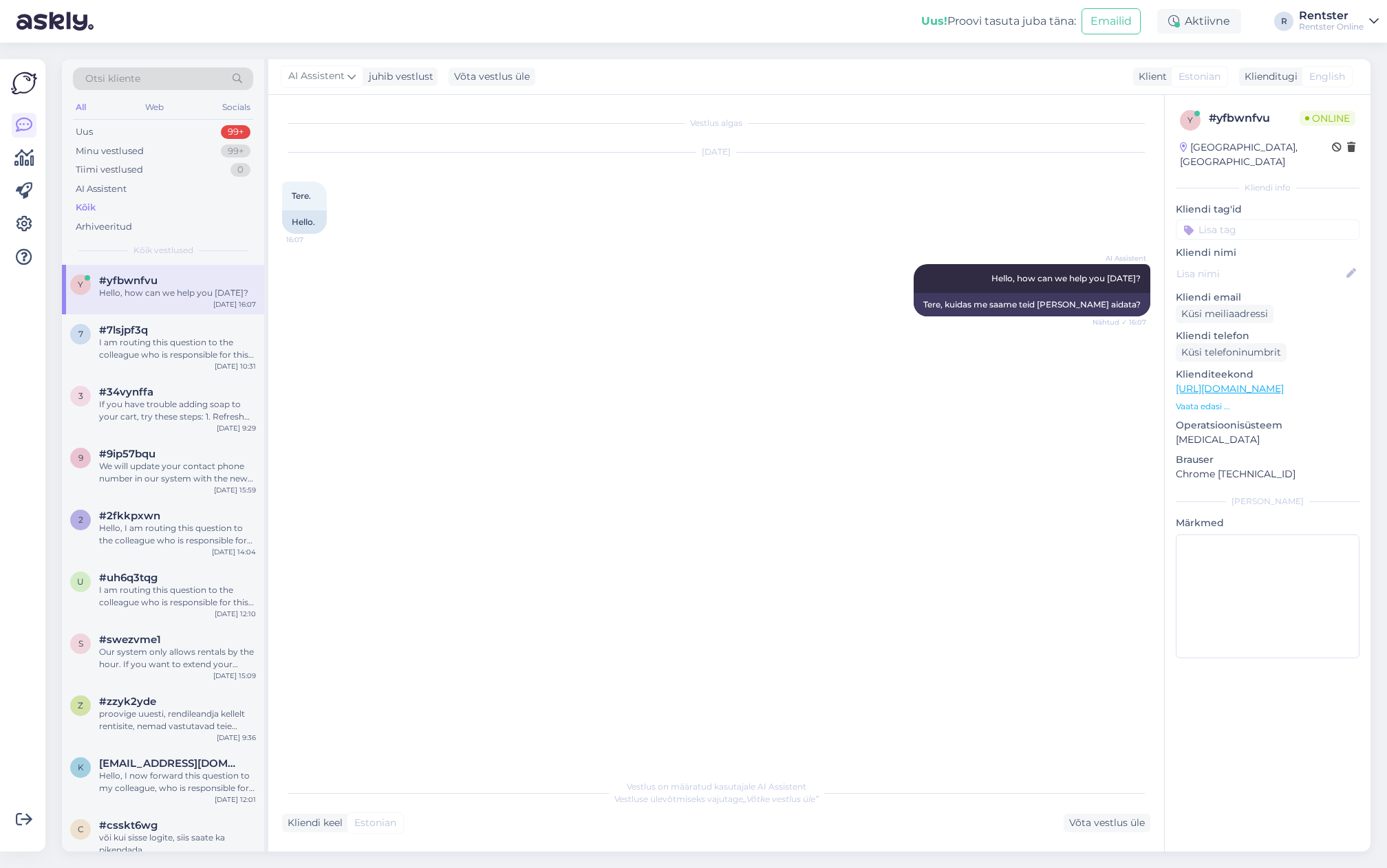
click at [131, 299] on div "y #yfbwnfvu Hello, how can we help you today? Aug 13 16:07" at bounding box center [163, 290] width 202 height 49
click at [176, 338] on div "I am routing this question to the colleague who is responsible for this topic. …" at bounding box center [177, 348] width 157 height 25
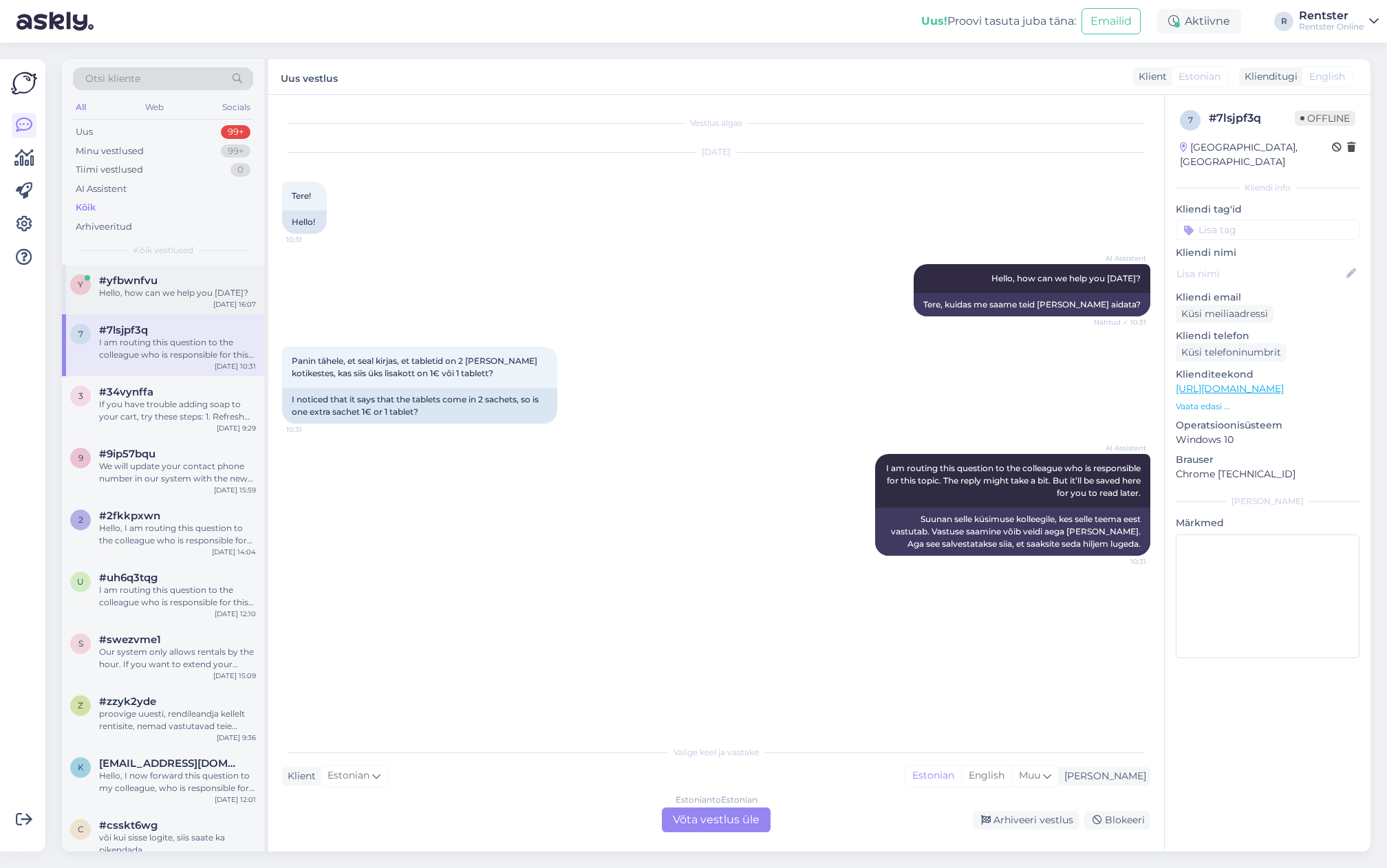
click at [168, 288] on div "Hello, how can we help you [DATE]?" at bounding box center [177, 293] width 157 height 13
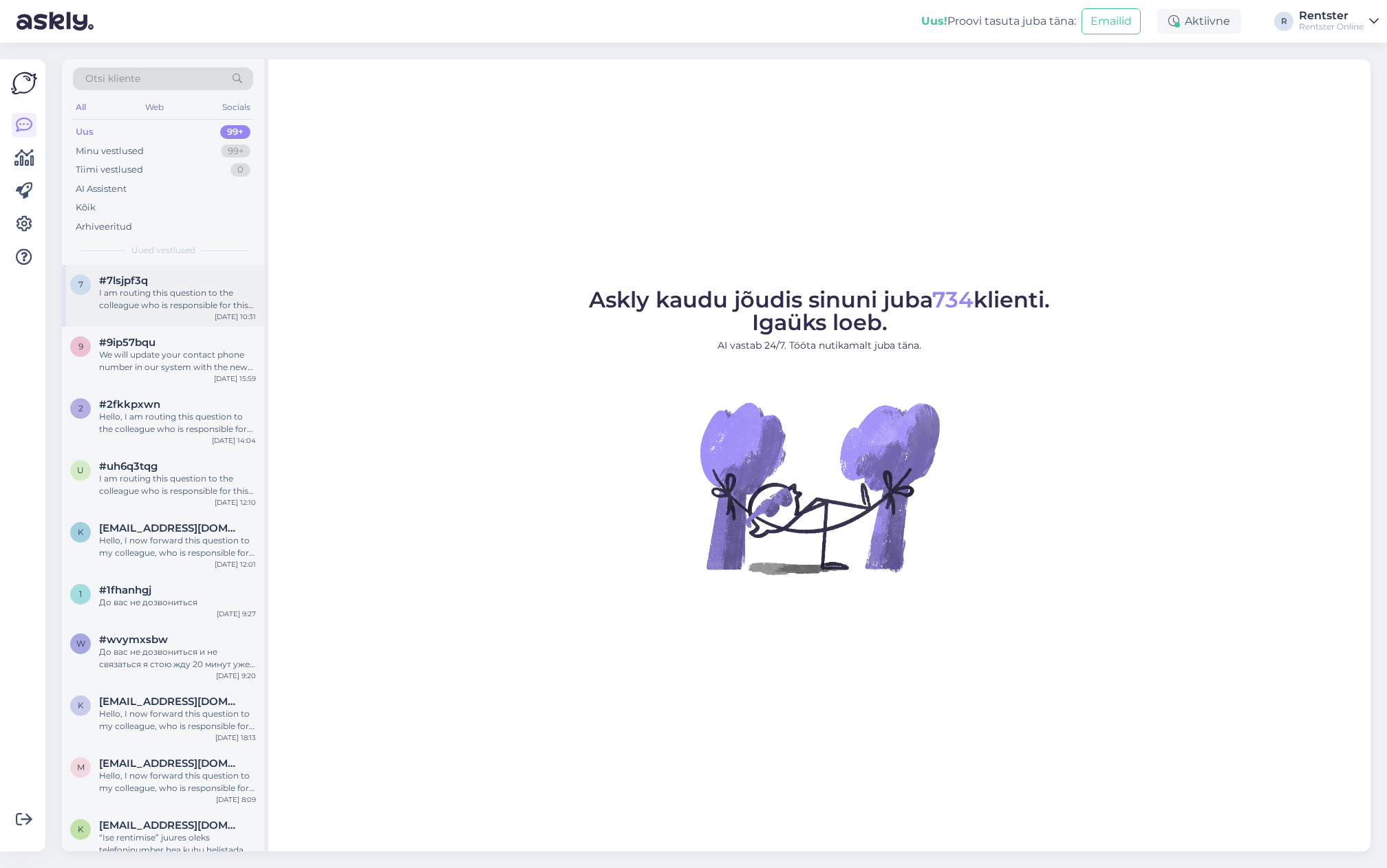
click at [176, 303] on div "I am routing this question to the colleague who is responsible for this topic. …" at bounding box center [177, 299] width 157 height 25
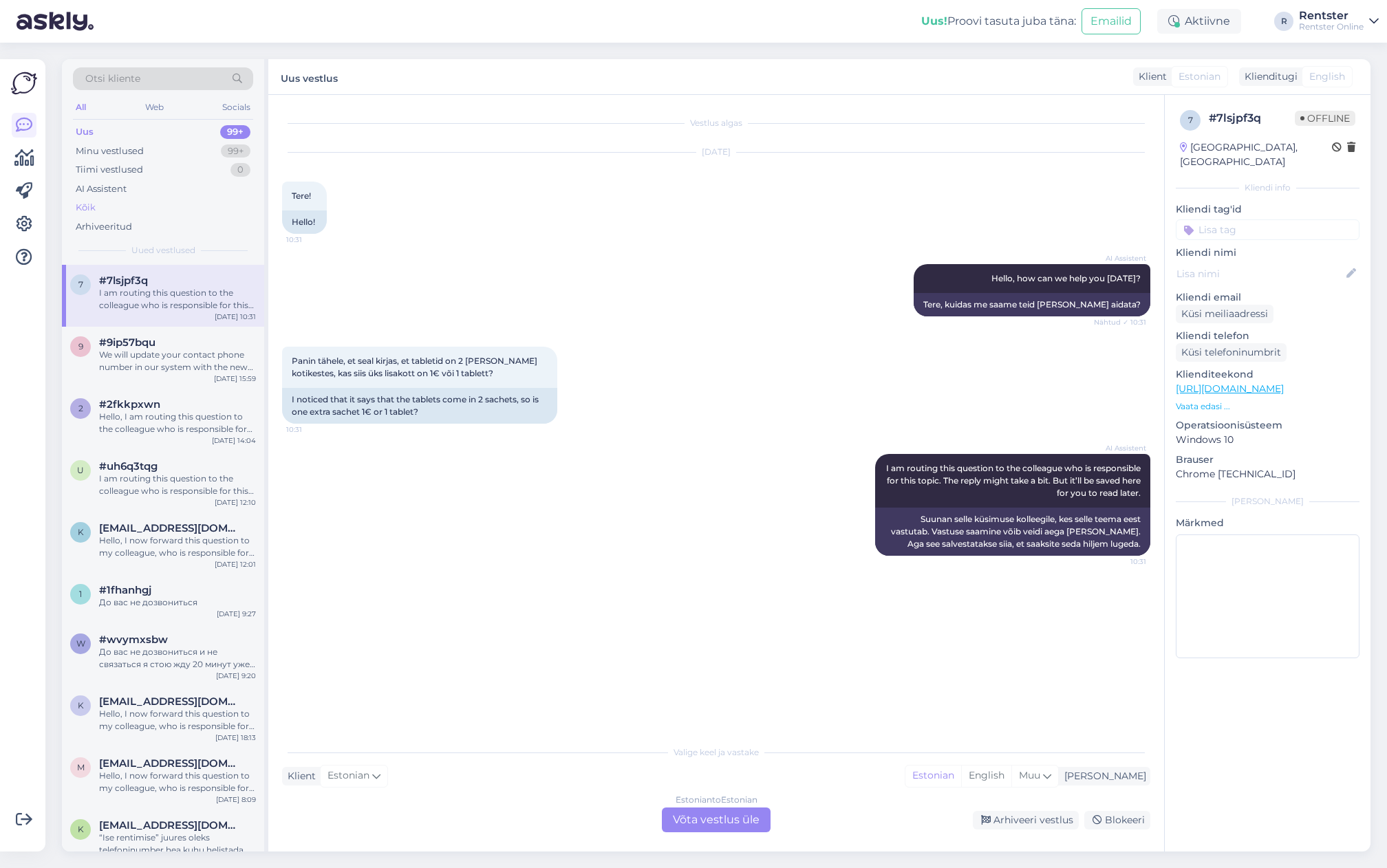
click at [119, 214] on div "Kõik" at bounding box center [163, 207] width 181 height 19
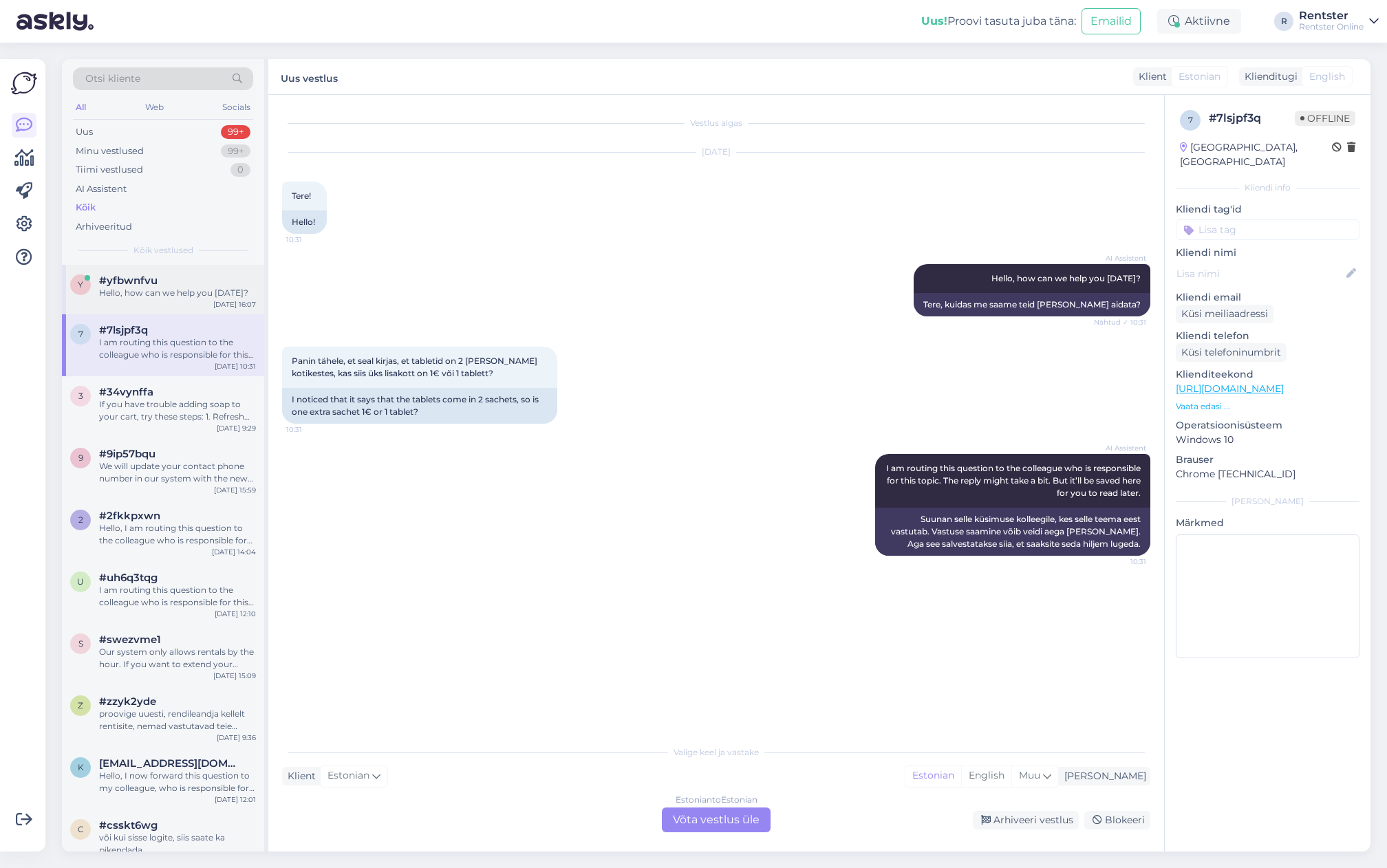
click at [147, 274] on span "#yfbwnfvu" at bounding box center [128, 281] width 59 height 13
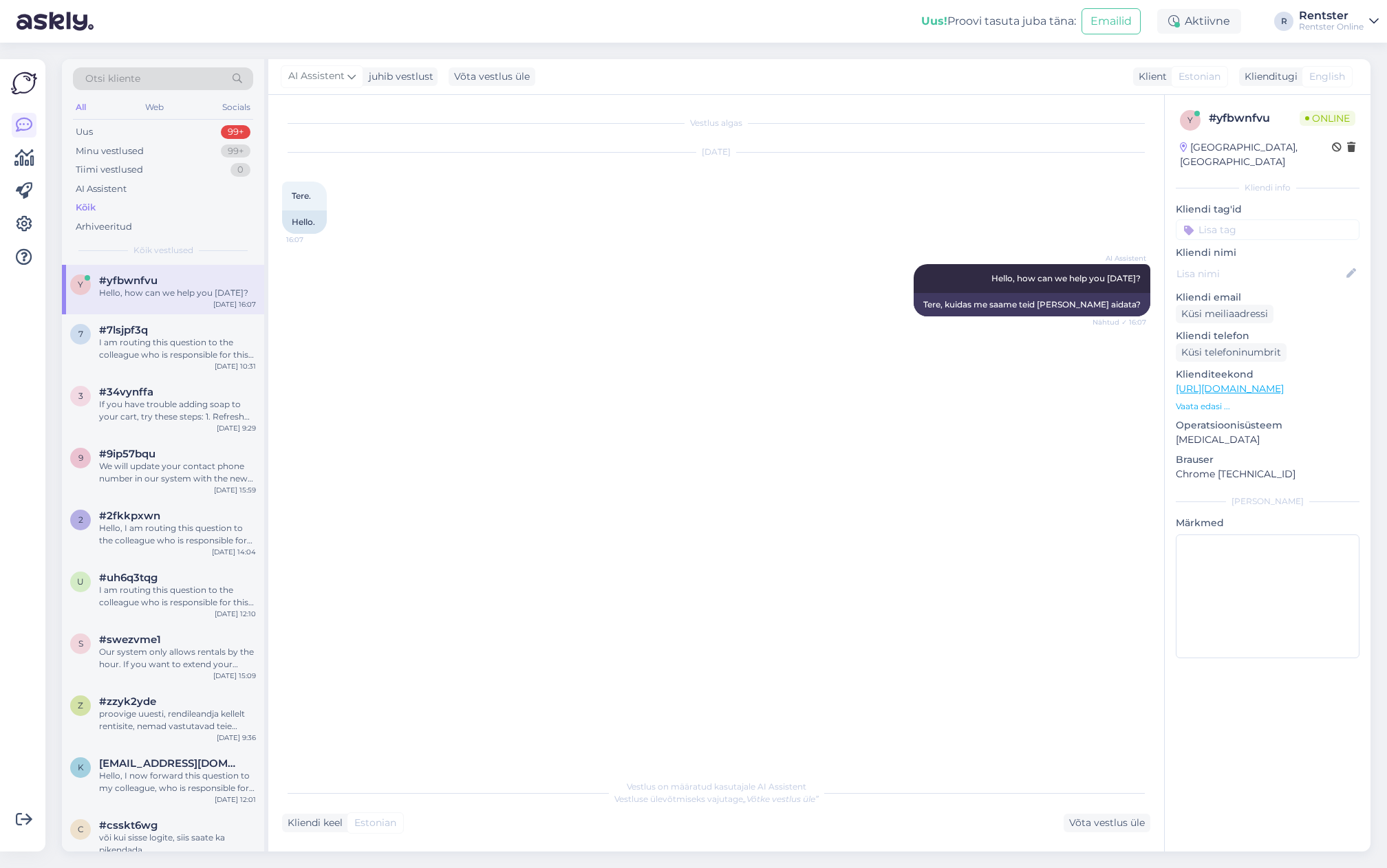
click at [1284, 382] on link "[URL][DOMAIN_NAME]" at bounding box center [1230, 389] width 108 height 13
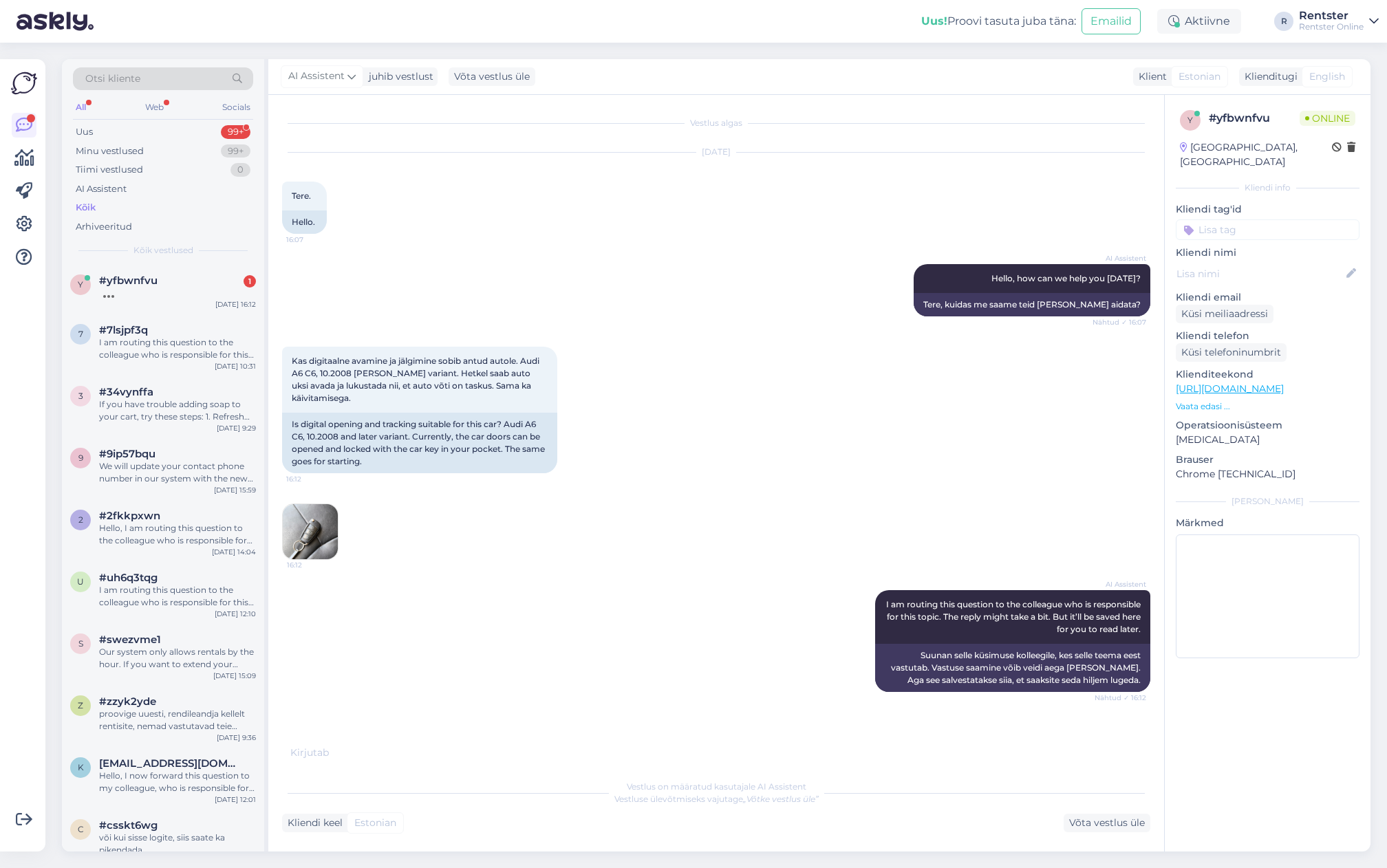
click at [313, 504] on img at bounding box center [310, 532] width 55 height 55
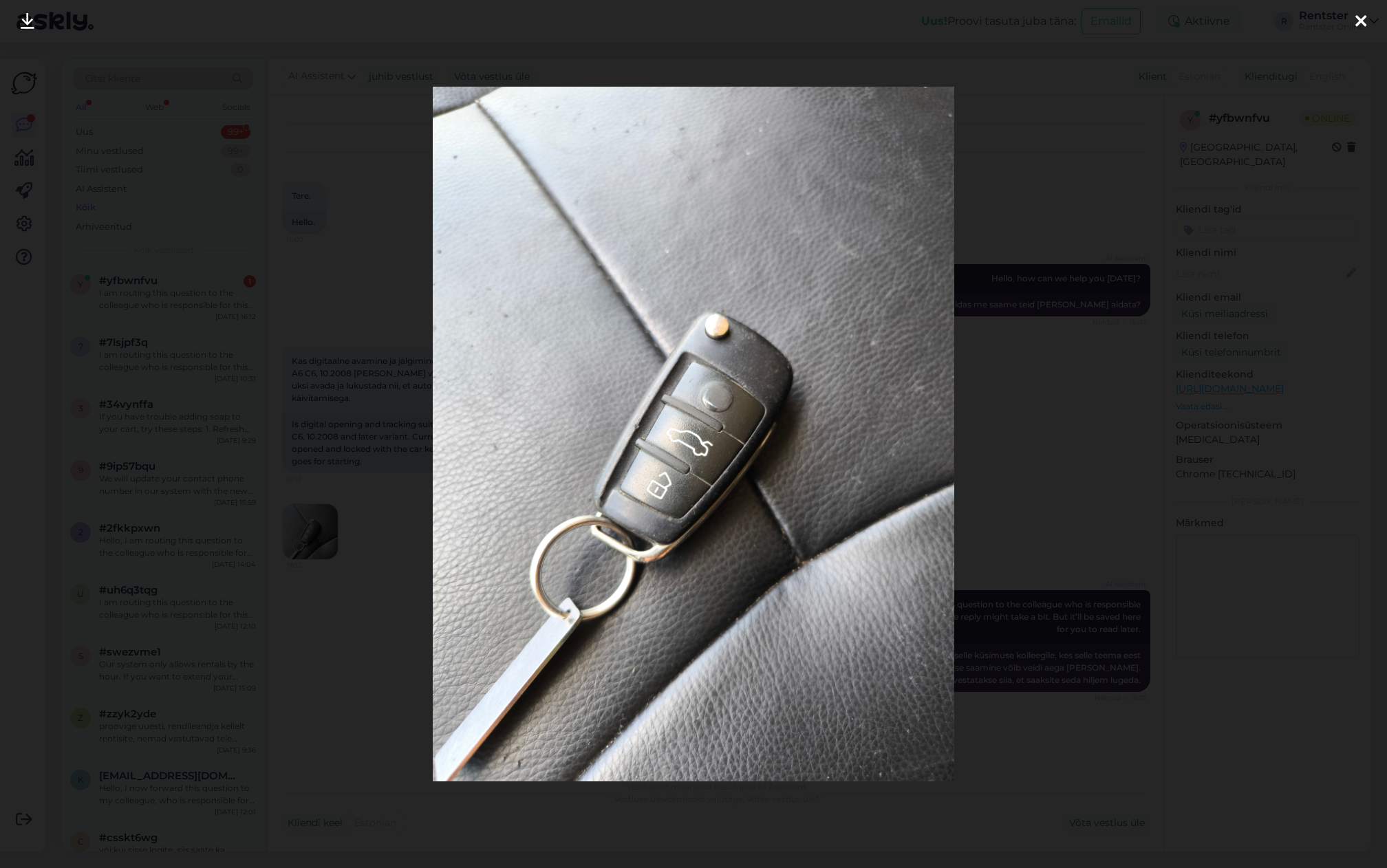
click at [335, 502] on div at bounding box center [694, 434] width 1387 height 868
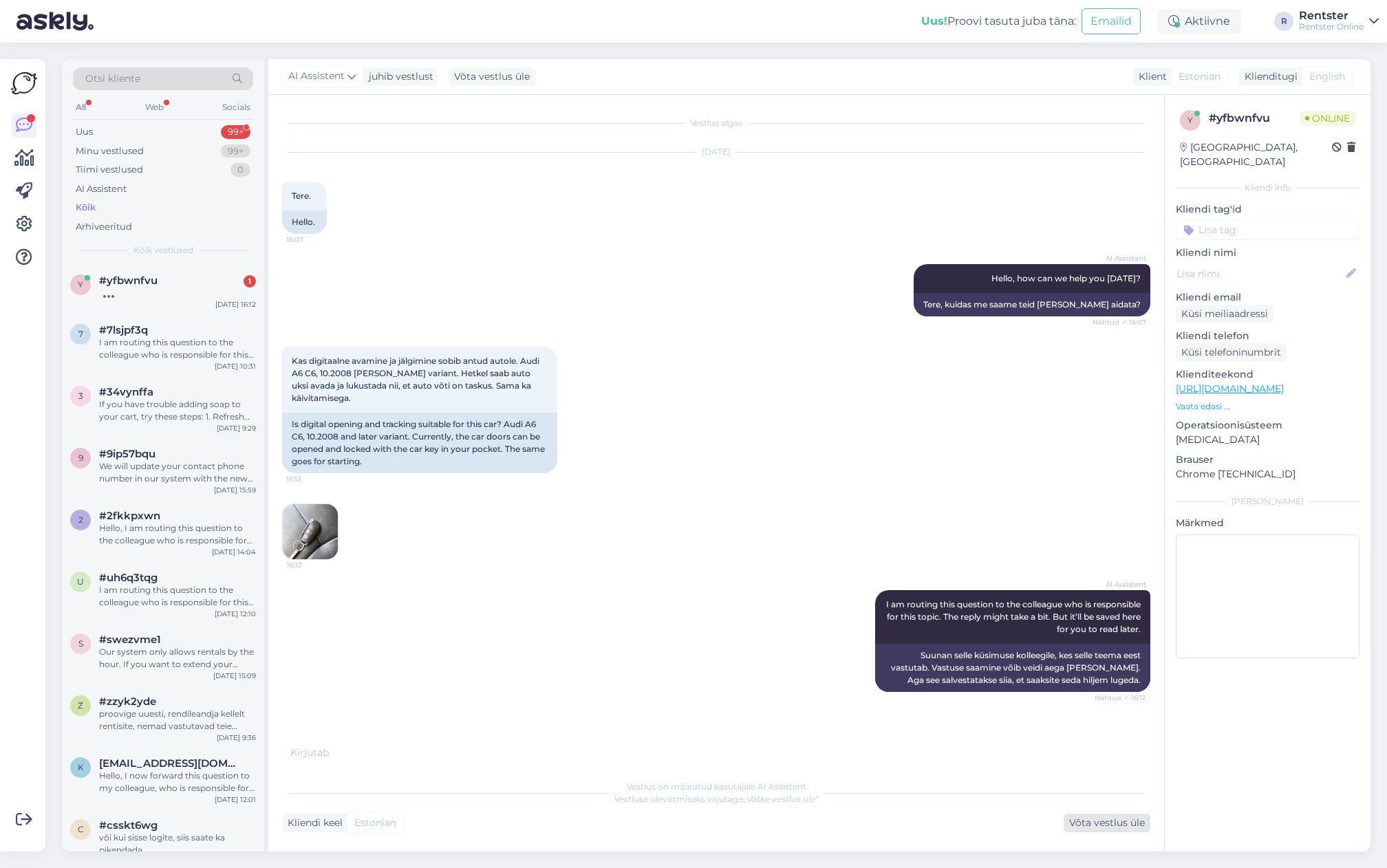
click at [1129, 825] on div "Võta vestlus üle" at bounding box center [1107, 823] width 87 height 18
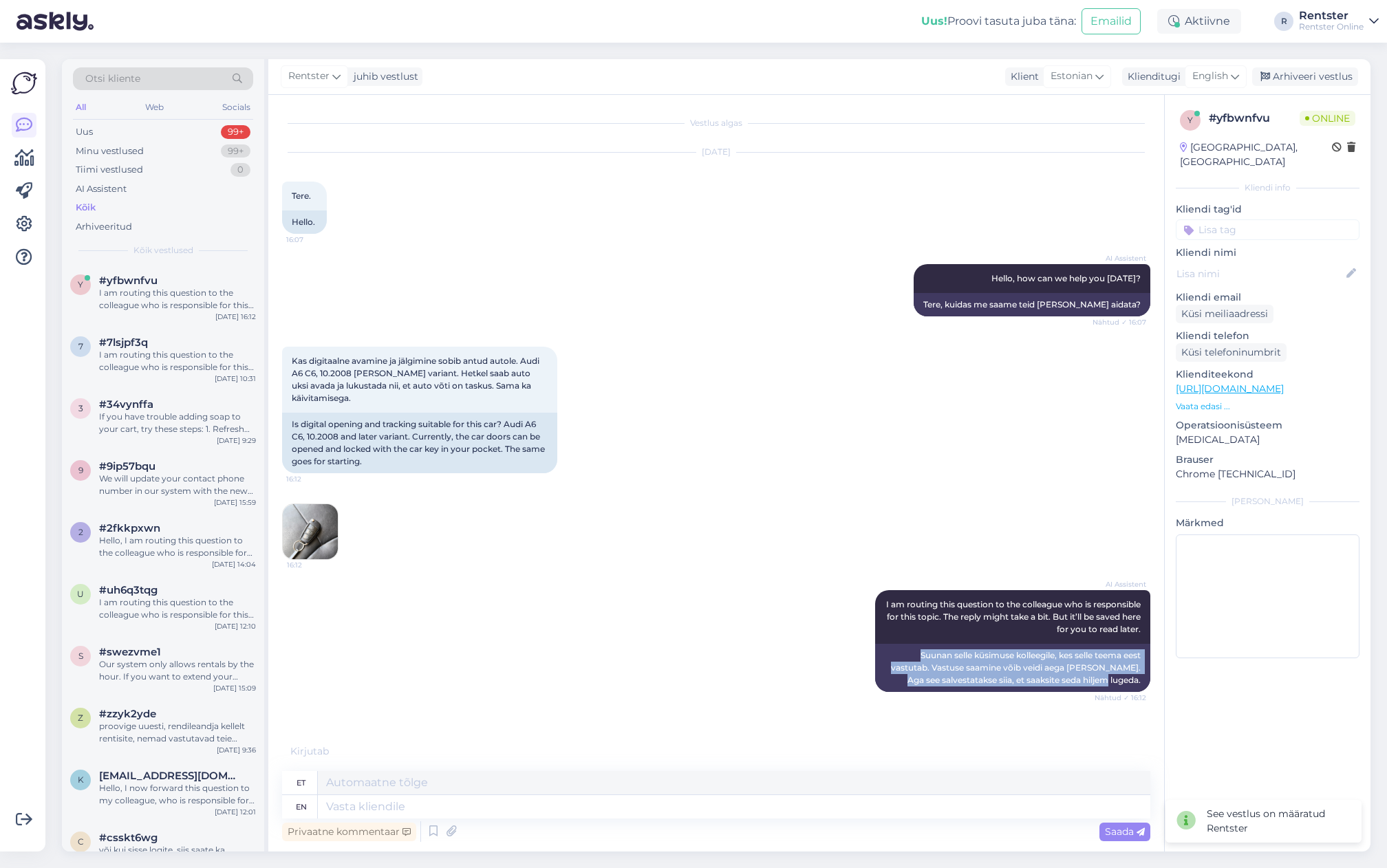
drag, startPoint x: 952, startPoint y: 645, endPoint x: 1167, endPoint y: 676, distance: 217.2
click at [1156, 673] on div "Vestlus algas [DATE] Tere. 16:07 Hello. AI Assistent Hello, how can we help you…" at bounding box center [722, 426] width 881 height 635
drag, startPoint x: 1177, startPoint y: 678, endPoint x: 1139, endPoint y: 680, distance: 38.1
click at [1177, 678] on div "y # yfbwnfvu Online [GEOGRAPHIC_DATA], [GEOGRAPHIC_DATA] Kliendi info Kliendi t…" at bounding box center [1267, 473] width 207 height 757
click at [505, 803] on textarea at bounding box center [734, 807] width 832 height 23
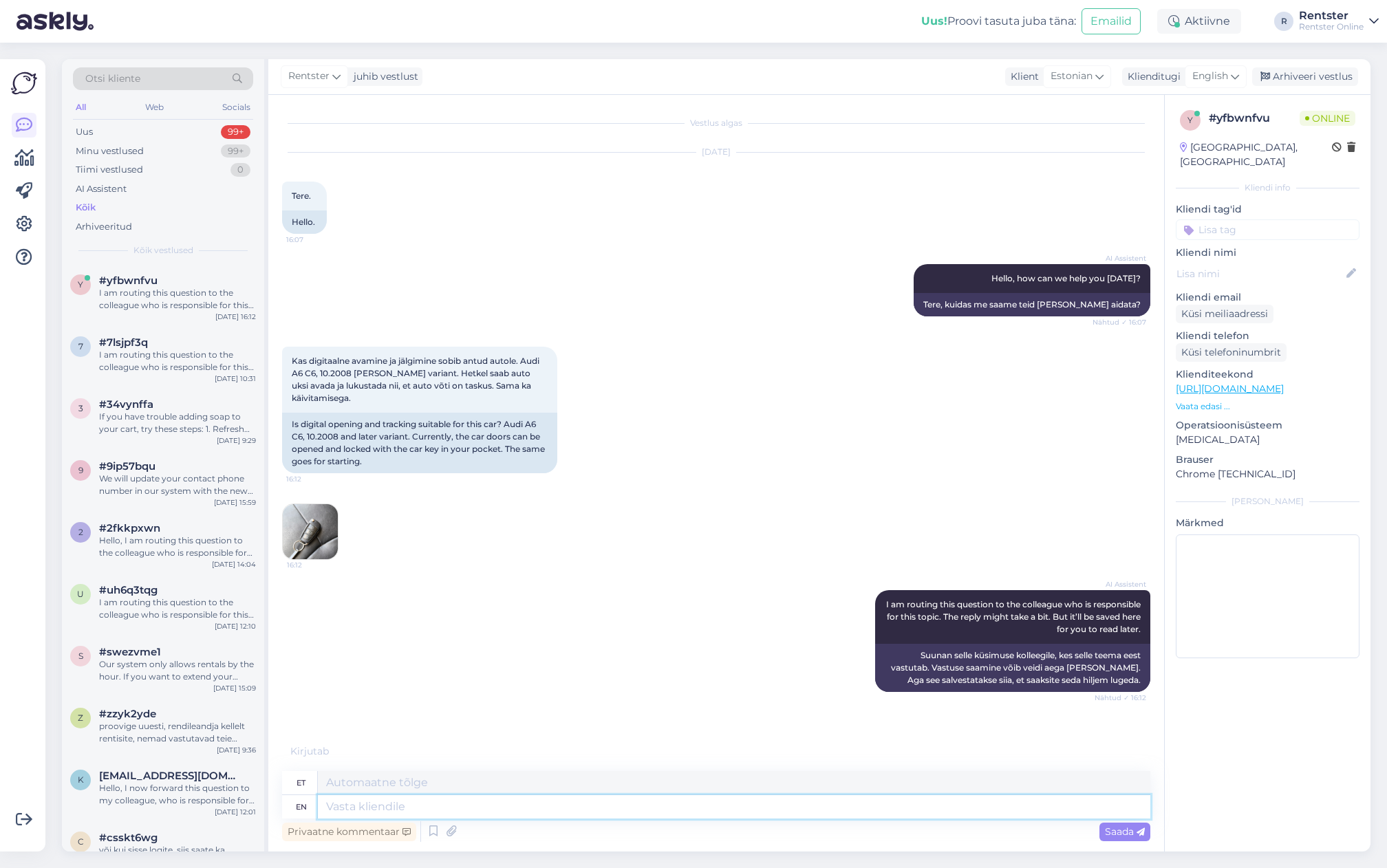
scroll to position [18, 0]
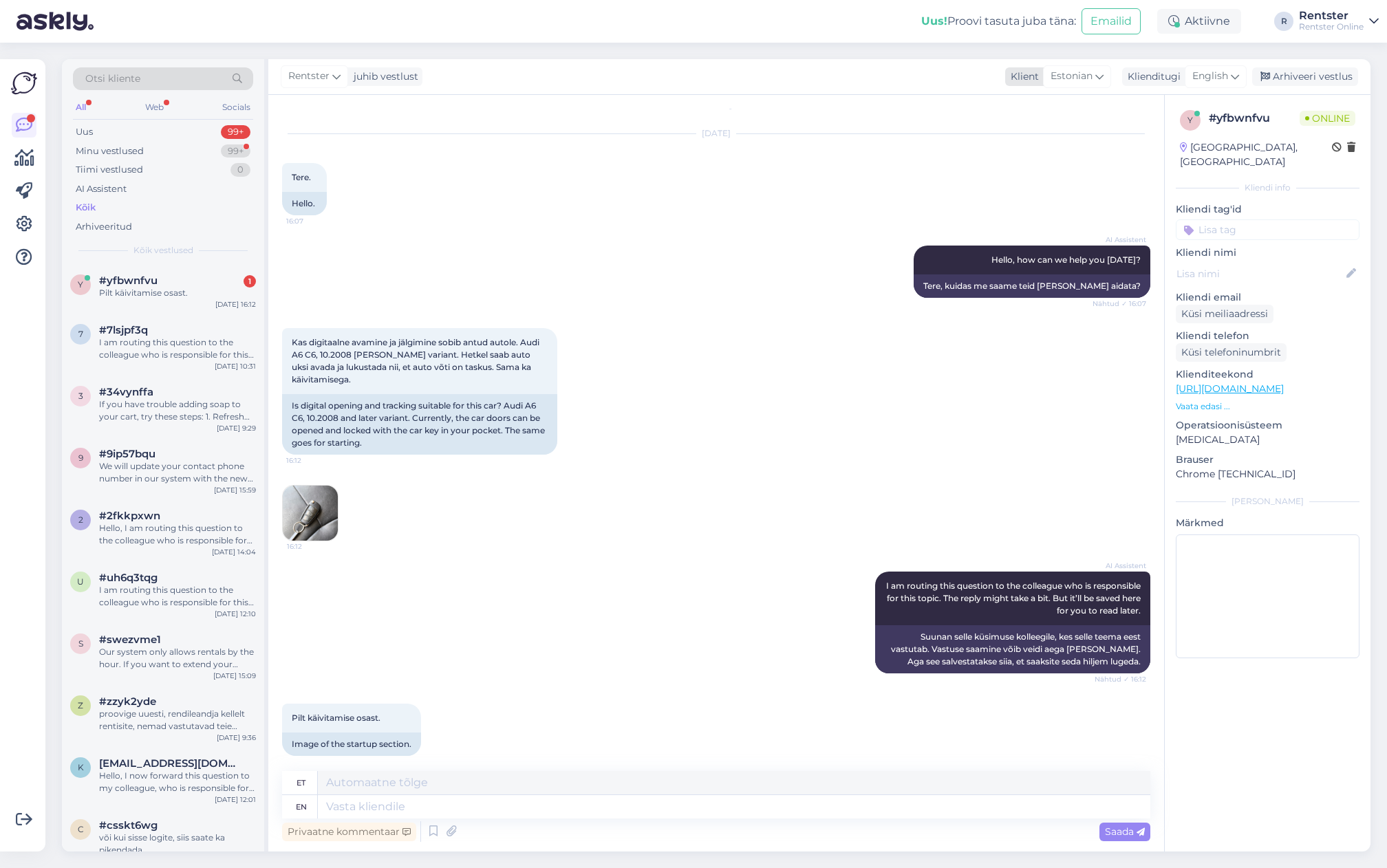
click at [1066, 79] on span "Estonian" at bounding box center [1072, 76] width 42 height 15
click at [1228, 78] on span "English" at bounding box center [1210, 76] width 36 height 15
type input "est"
drag, startPoint x: 1157, startPoint y: 136, endPoint x: 1154, endPoint y: 145, distance: 9.5
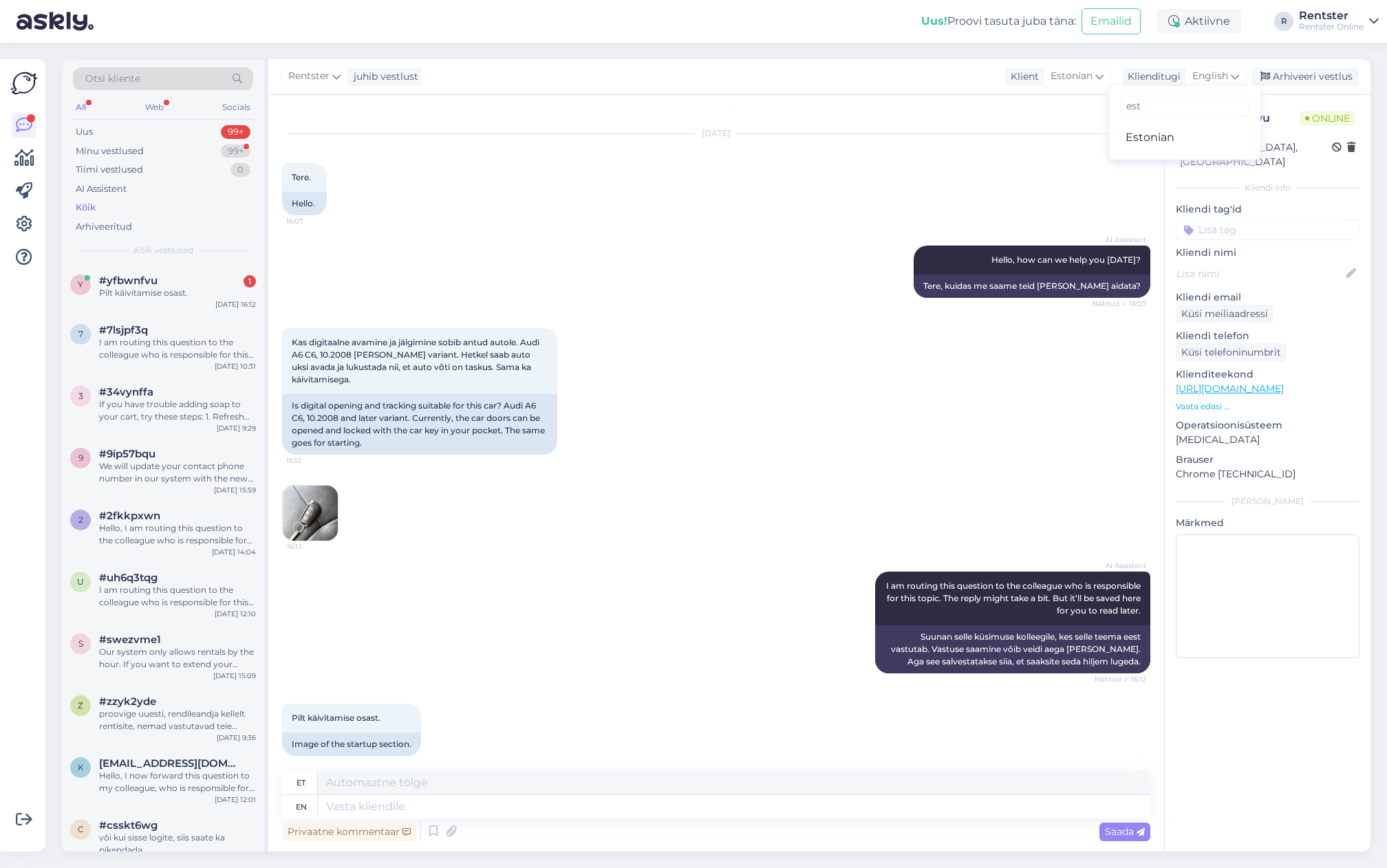
click at [1157, 137] on link "Estonian" at bounding box center [1185, 137] width 152 height 22
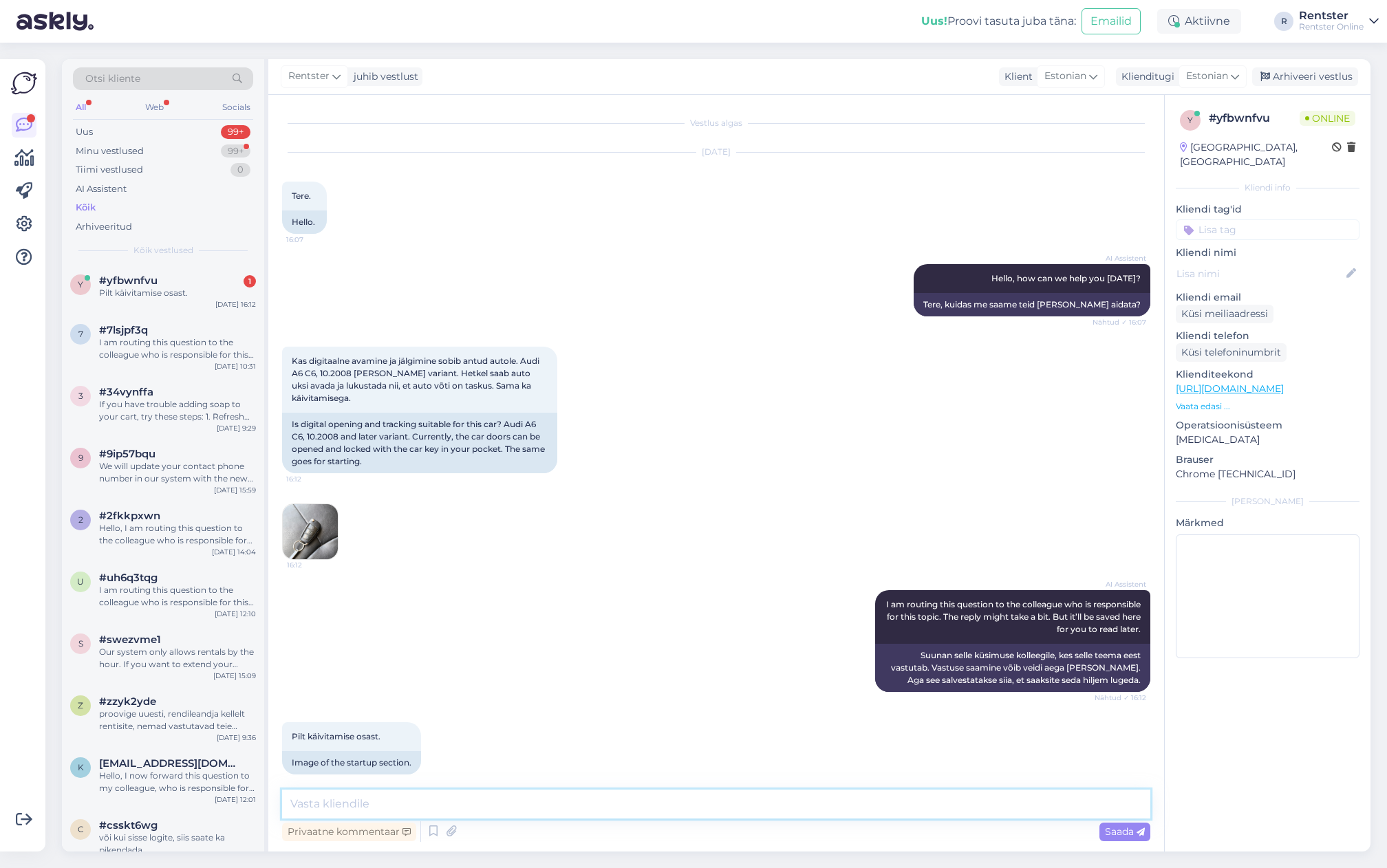
click at [368, 809] on textarea at bounding box center [716, 804] width 868 height 29
type textarea "T"
type textarea "kas te soovite lahendust enda isiklikuks kasutamiseks või rendiäriga seoses?"
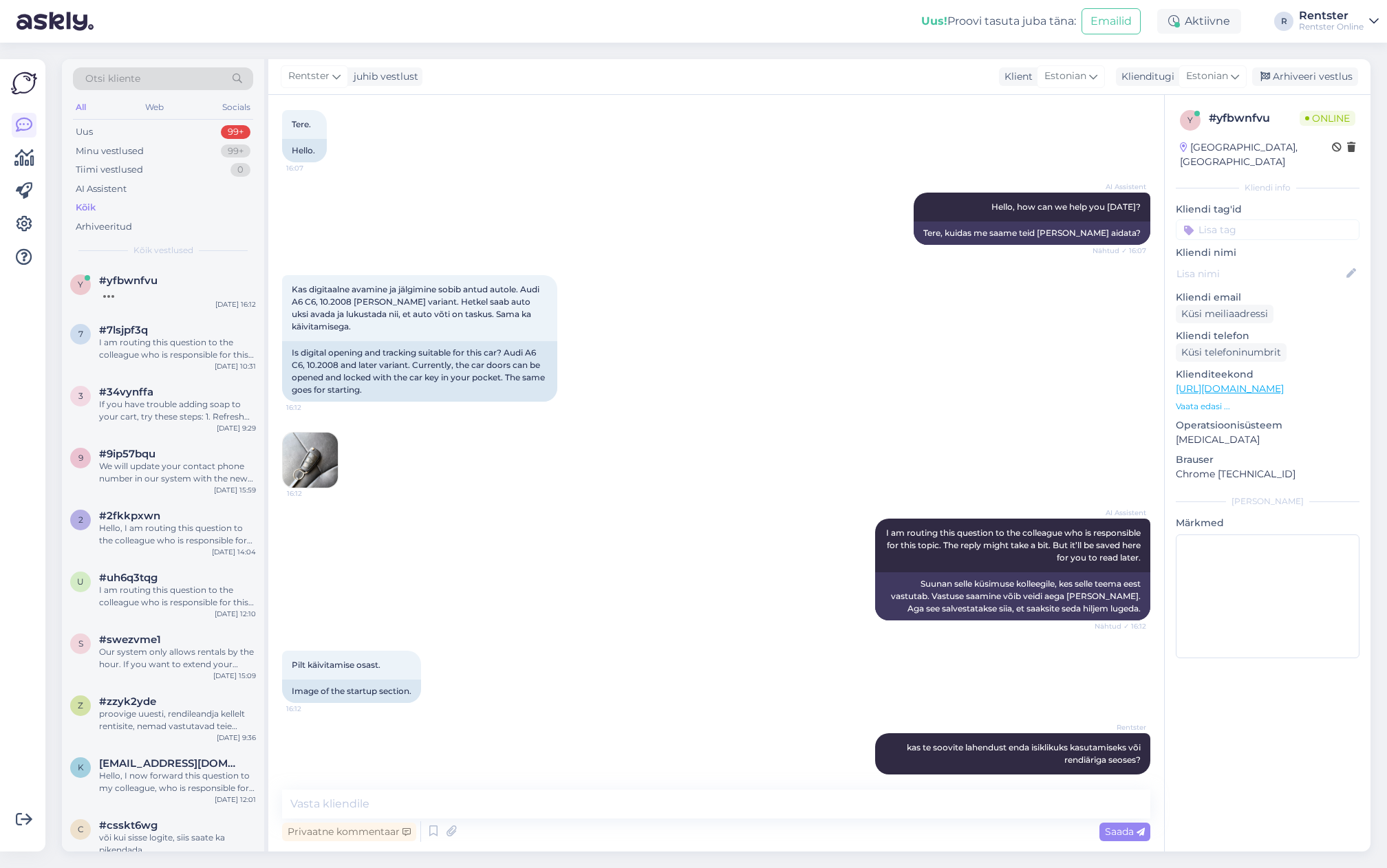
drag, startPoint x: 657, startPoint y: 648, endPoint x: 522, endPoint y: 520, distance: 186.0
click at [657, 648] on div "Pilt käivitamise osast. 16:12 Image of the startup section." at bounding box center [716, 676] width 868 height 82
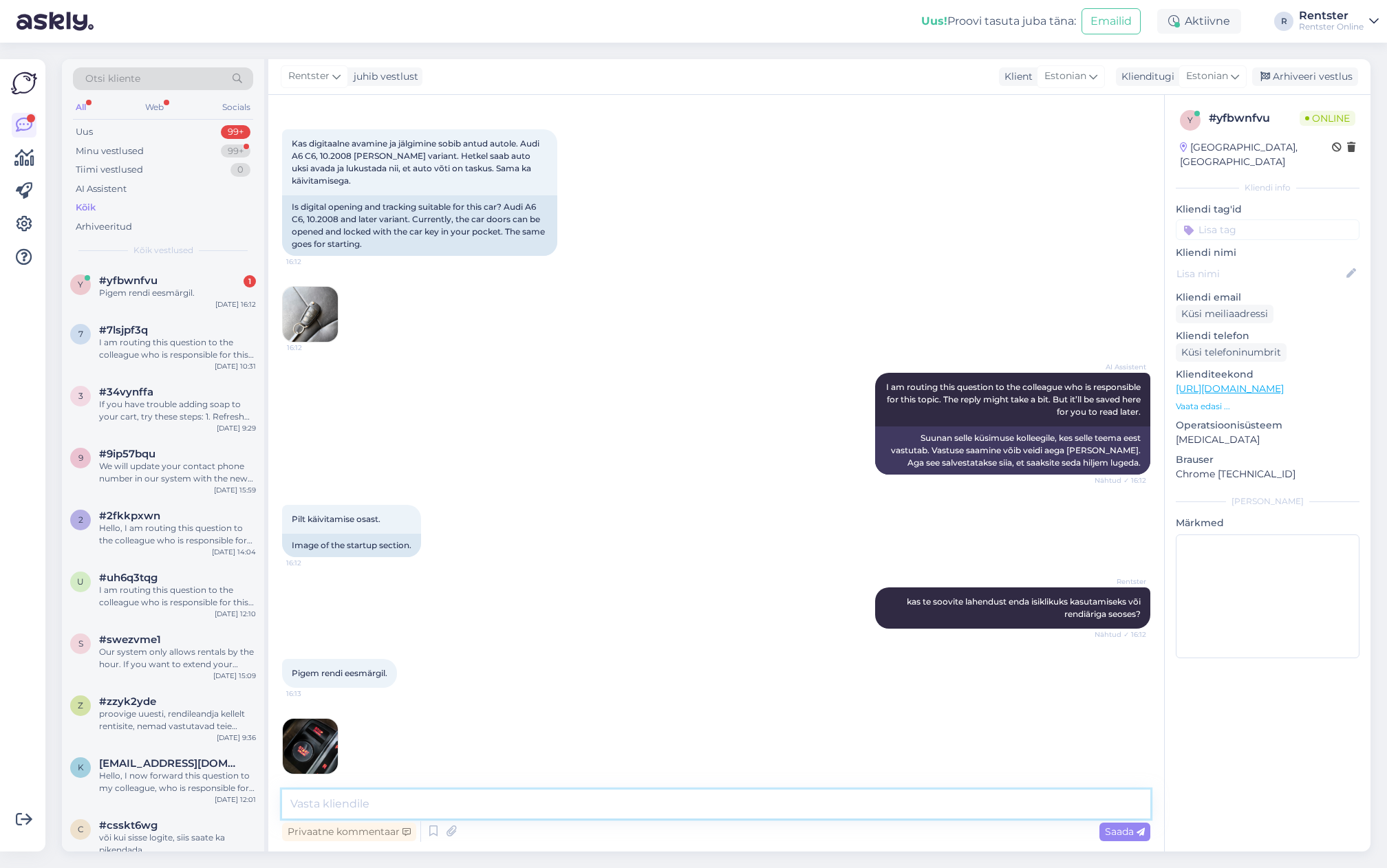
drag, startPoint x: 454, startPoint y: 807, endPoint x: 446, endPoint y: 805, distance: 8.2
click at [454, 807] on textarea at bounding box center [716, 804] width 868 height 29
click at [322, 731] on img at bounding box center [310, 746] width 55 height 55
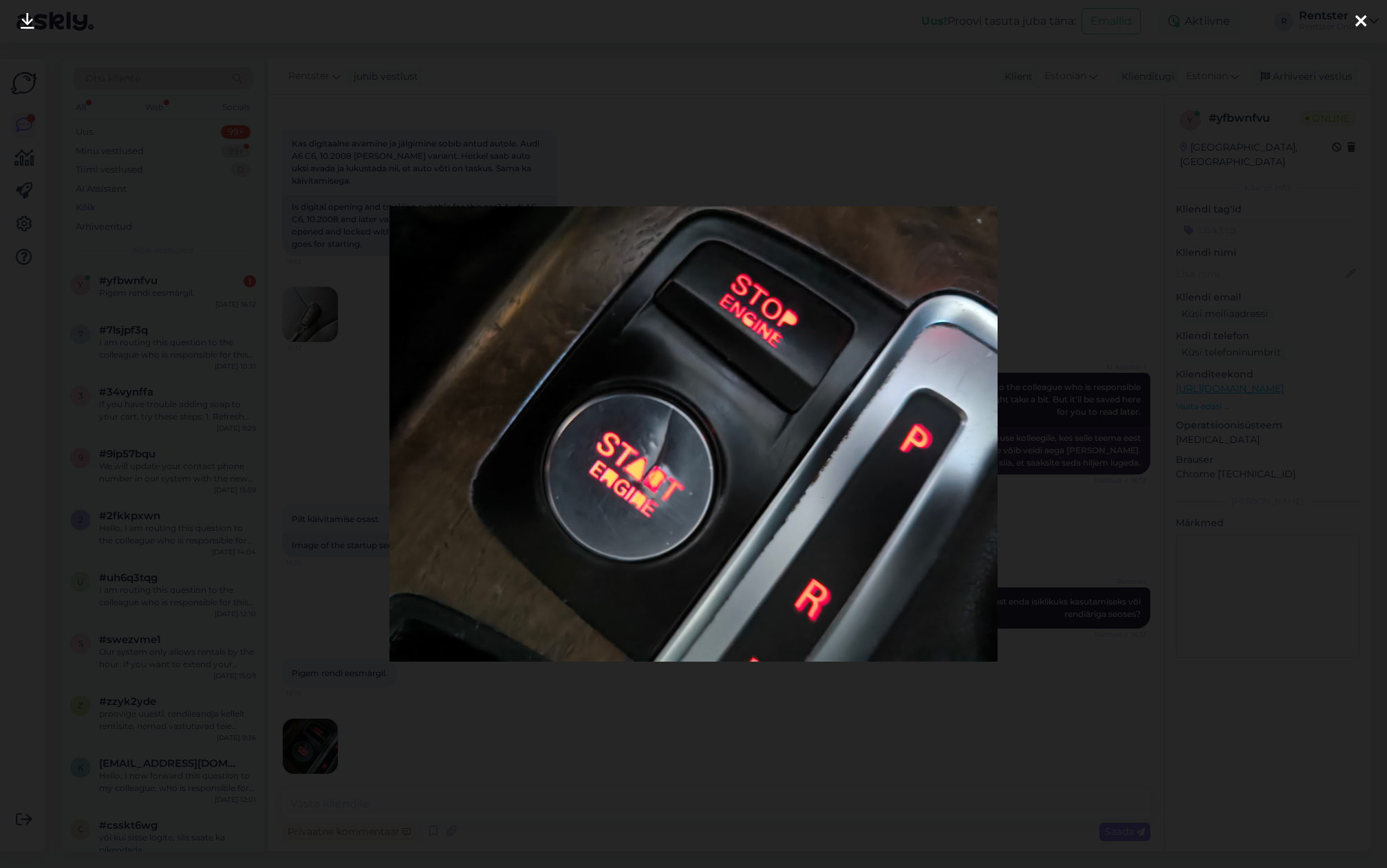
click at [452, 746] on div at bounding box center [694, 434] width 1387 height 868
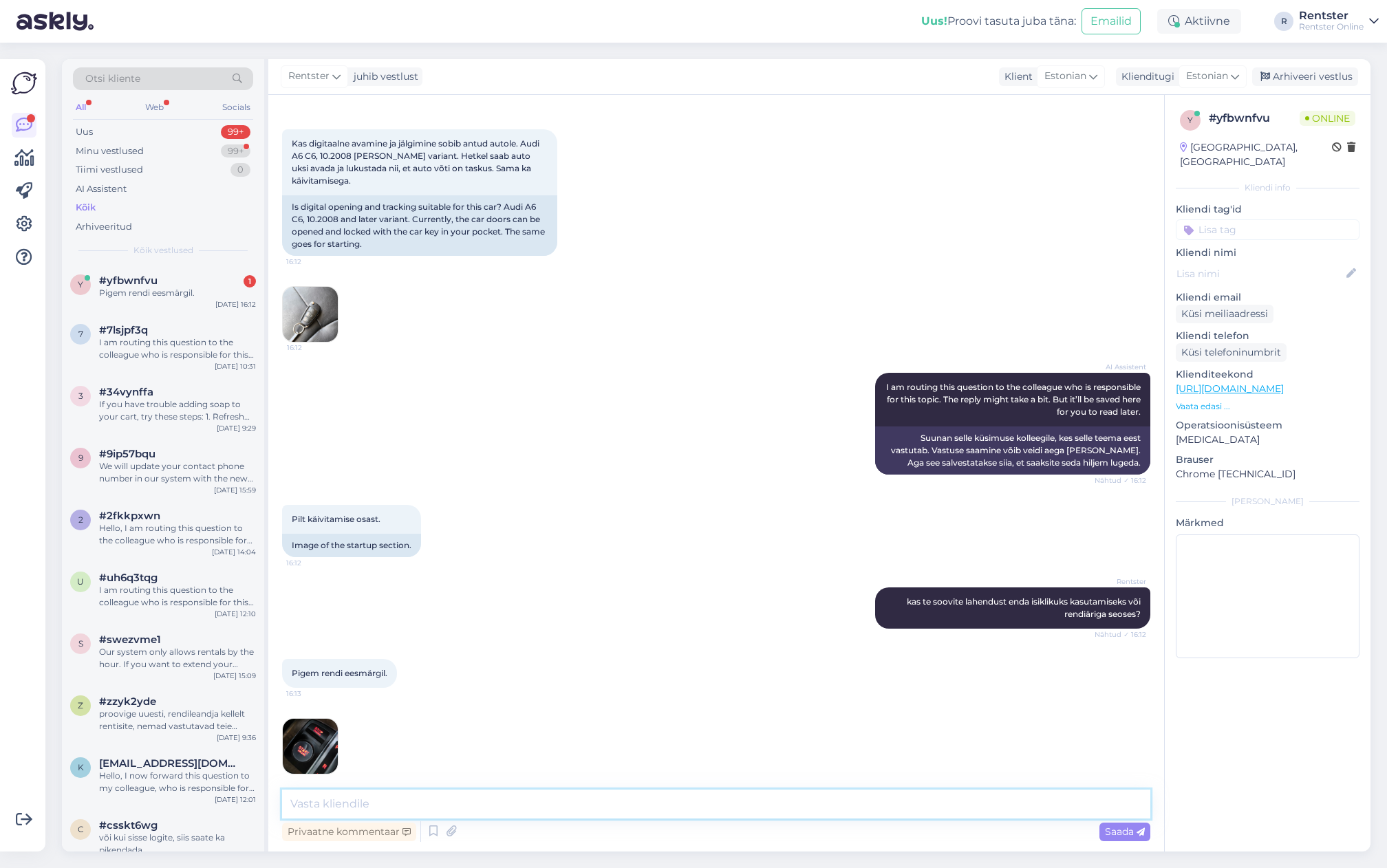
click at [406, 802] on textarea at bounding box center [716, 804] width 868 height 29
type textarea "me osutame seda teenust ja lahendust rendisõidukitele ja rendiga tegelevatele e…"
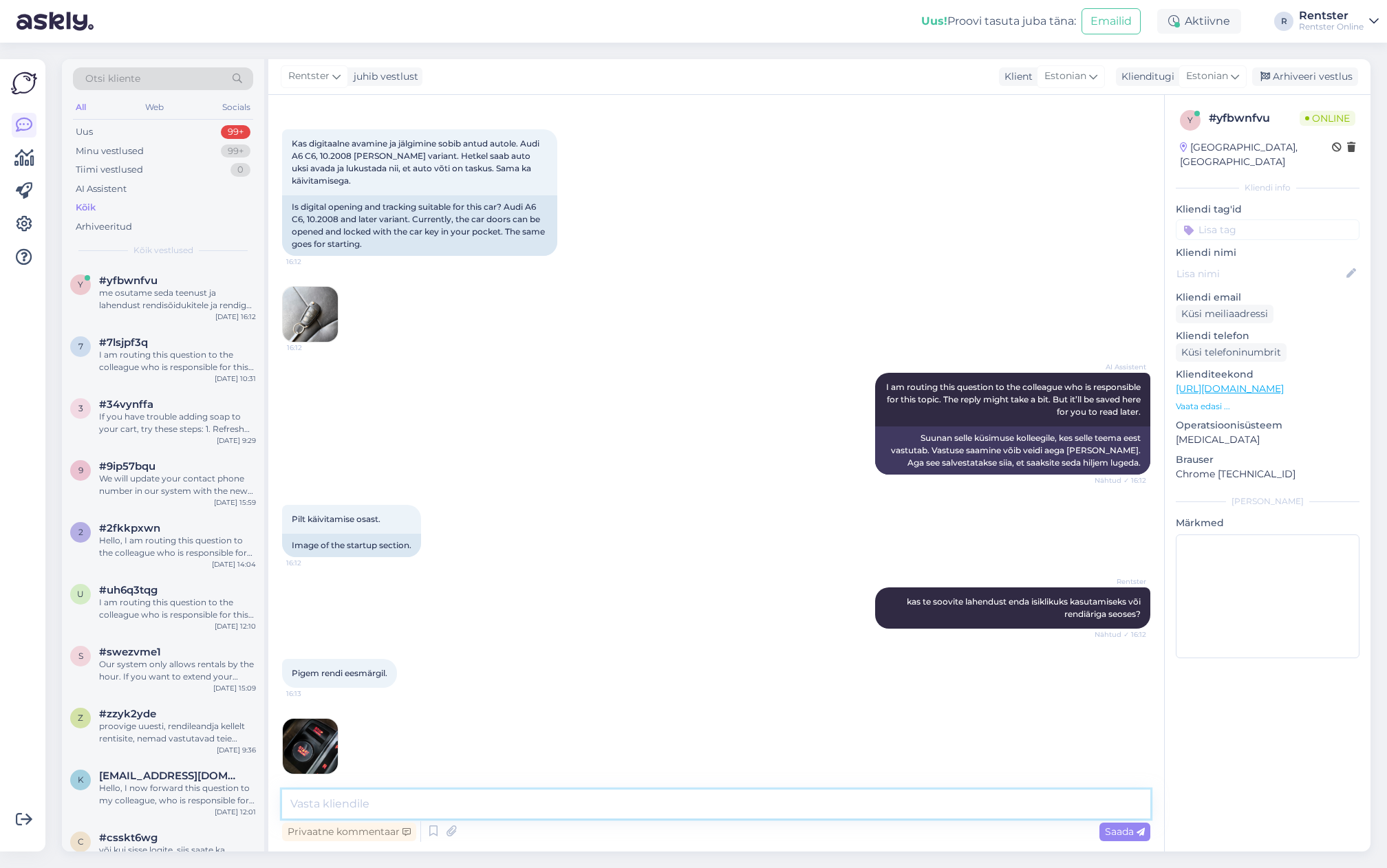
scroll to position [289, 0]
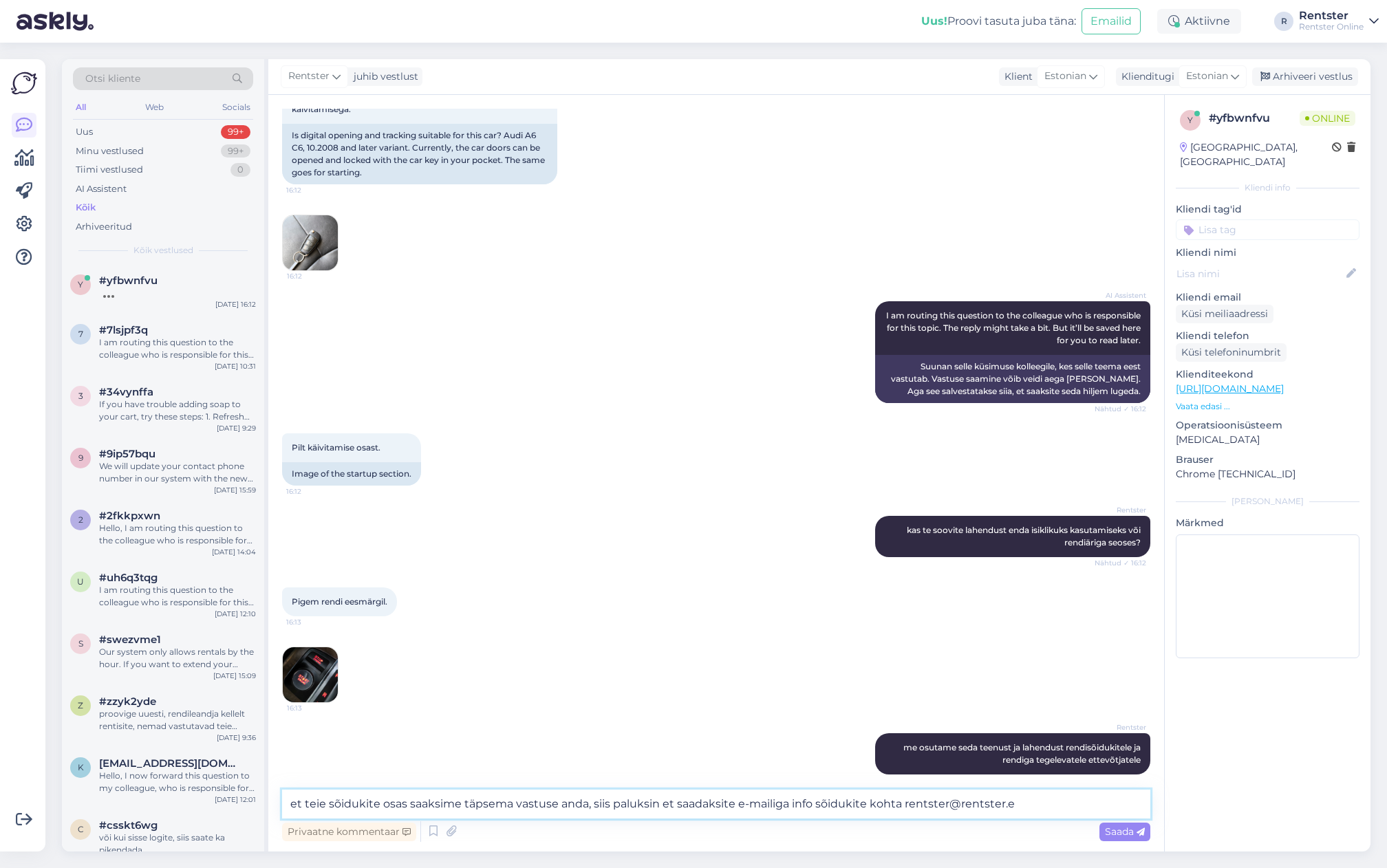
type textarea "et teie sõidukite osas saaksime täpsema vastuse anda, siis paluksin et saadaksi…"
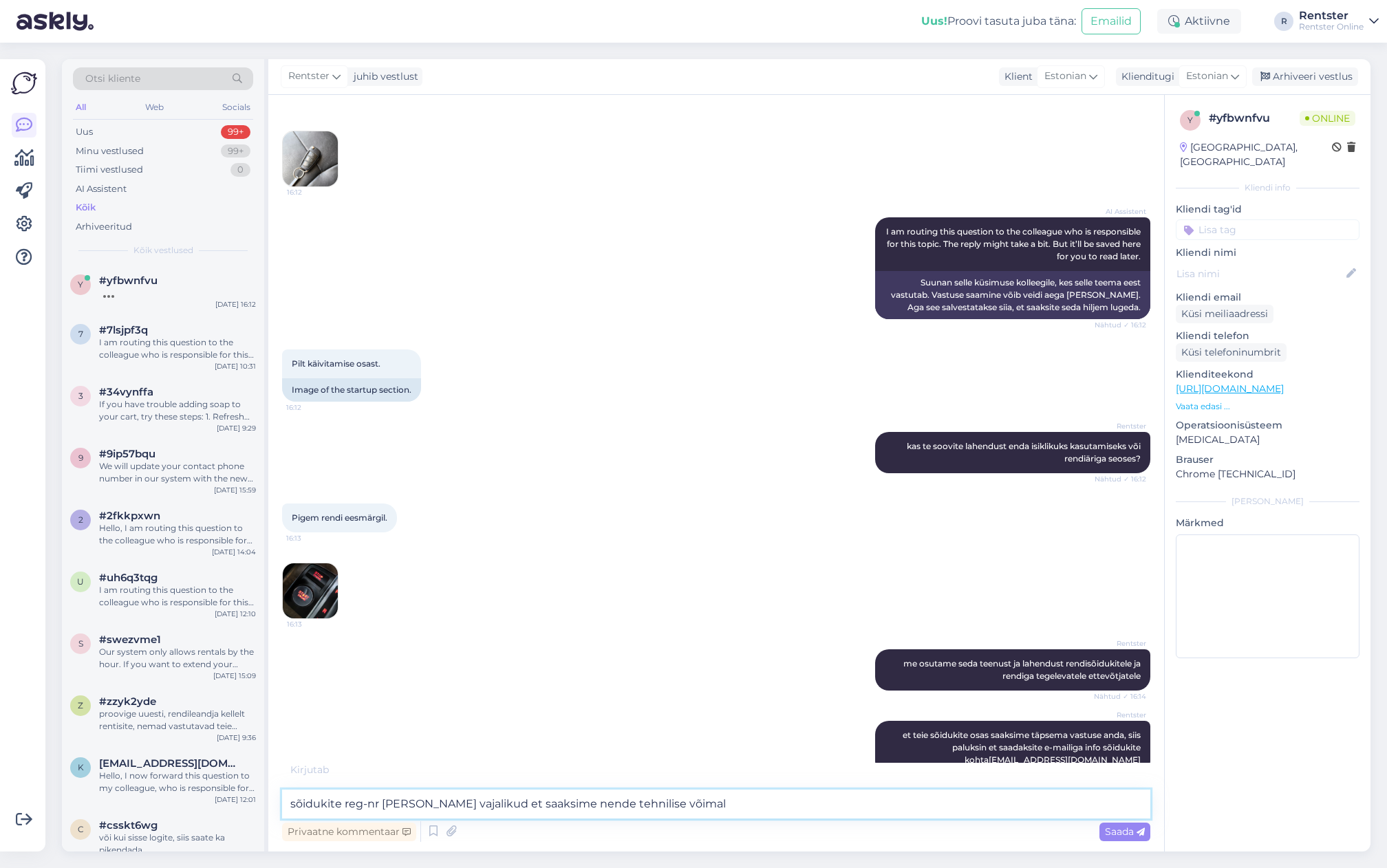
scroll to position [444, 0]
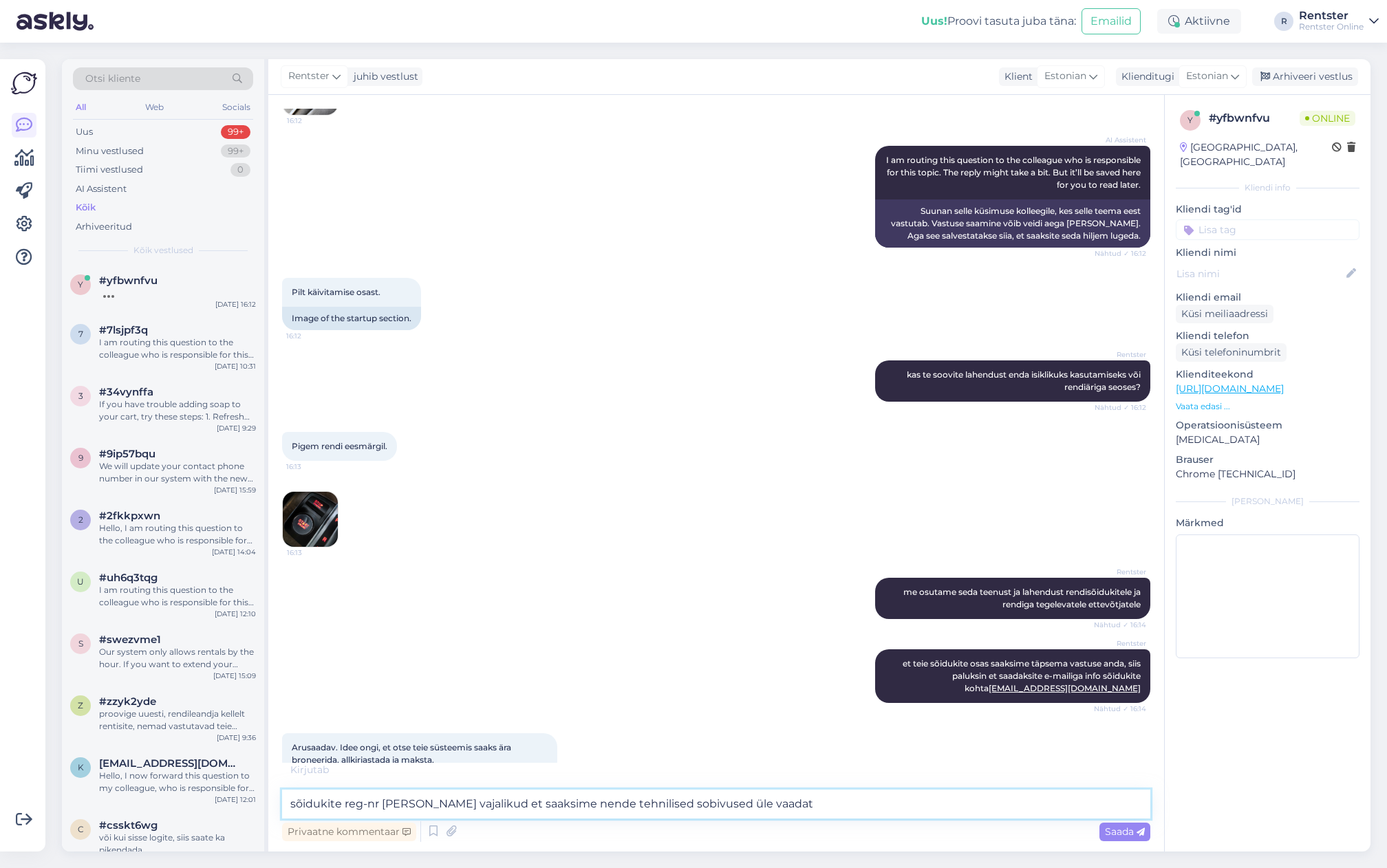
type textarea "sõidukite reg-nr [PERSON_NAME] vajalikud et saaksime nende tehnilised sobivused…"
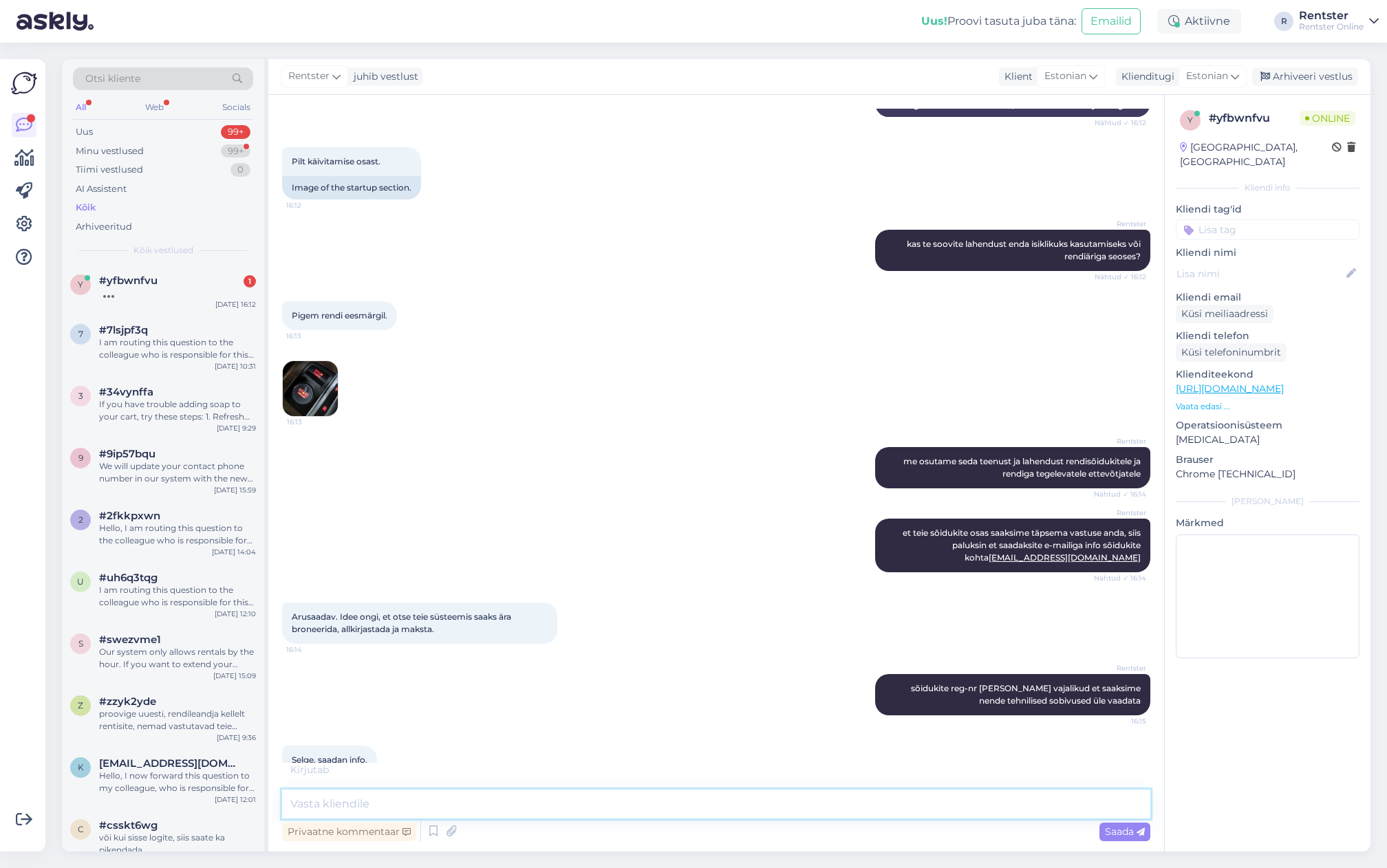
scroll to position [634, 0]
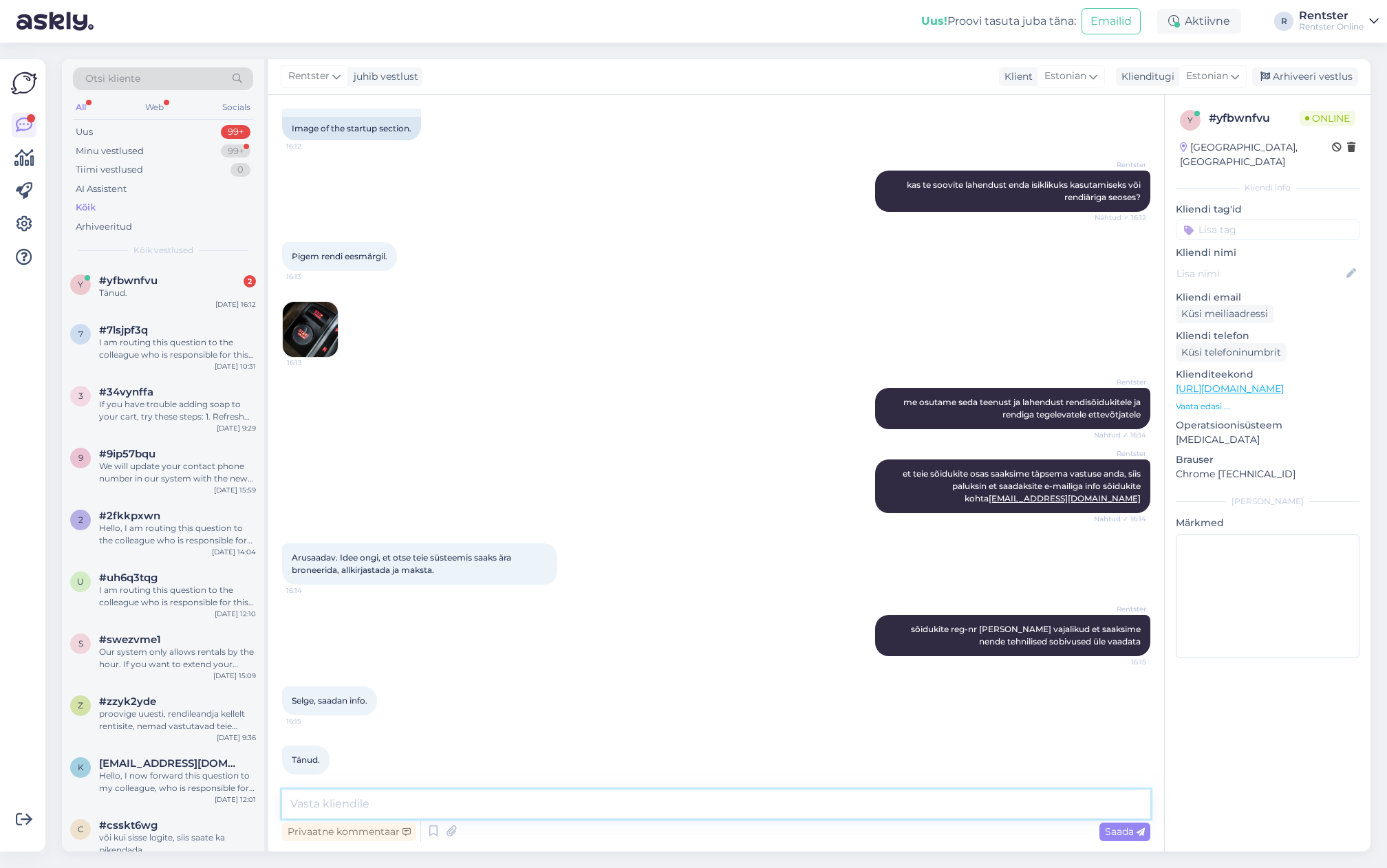
click at [430, 807] on textarea at bounding box center [716, 804] width 868 height 29
type textarea "aitäh"
